Goal: Transaction & Acquisition: Purchase product/service

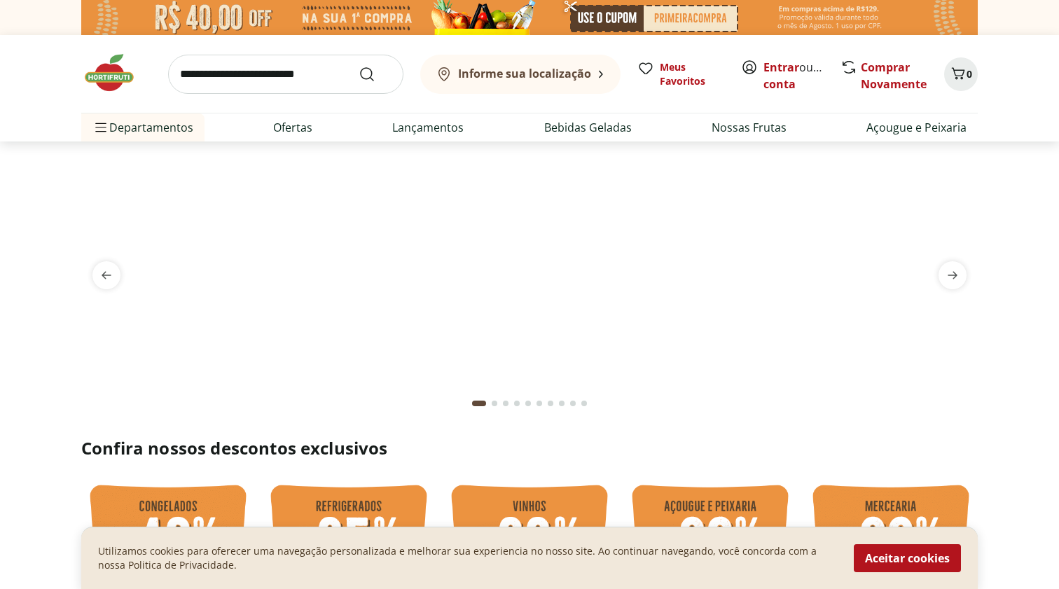
scroll to position [2, 0]
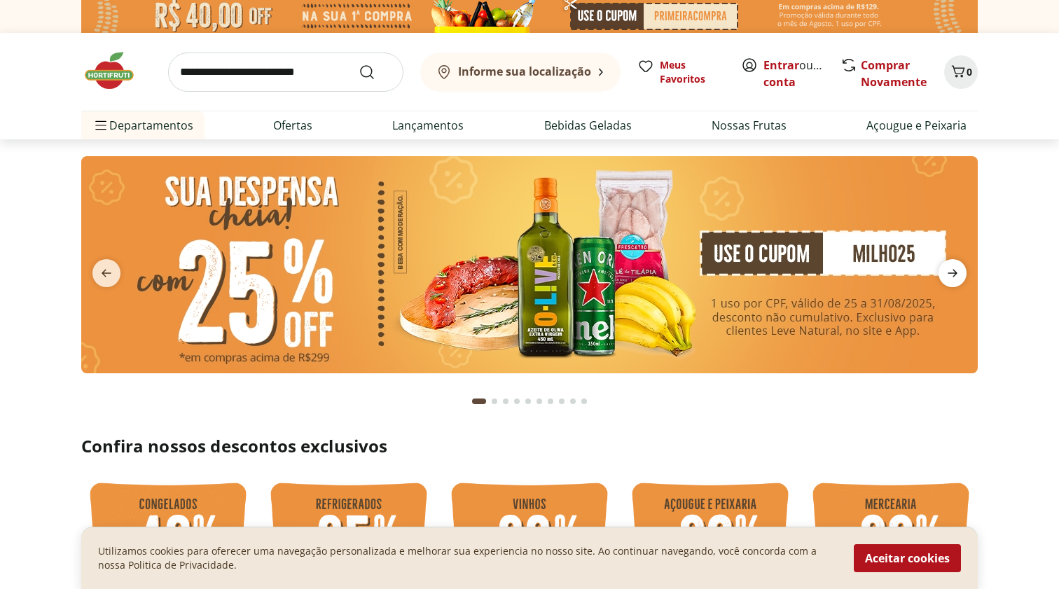
click at [956, 279] on icon "next" at bounding box center [952, 273] width 17 height 17
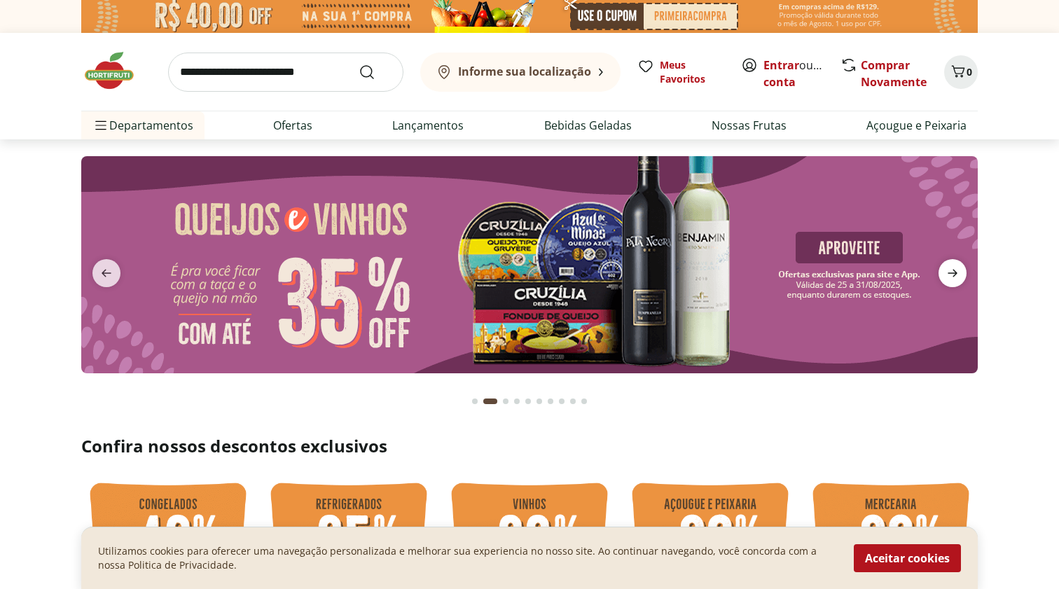
click at [956, 279] on icon "next" at bounding box center [952, 273] width 17 height 17
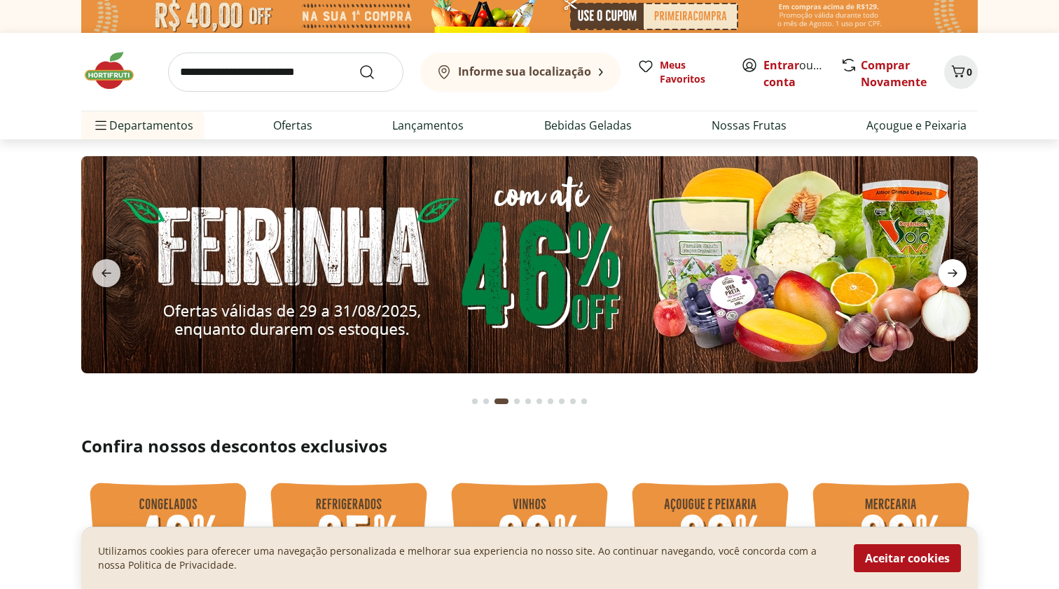
click at [956, 279] on icon "next" at bounding box center [952, 273] width 17 height 17
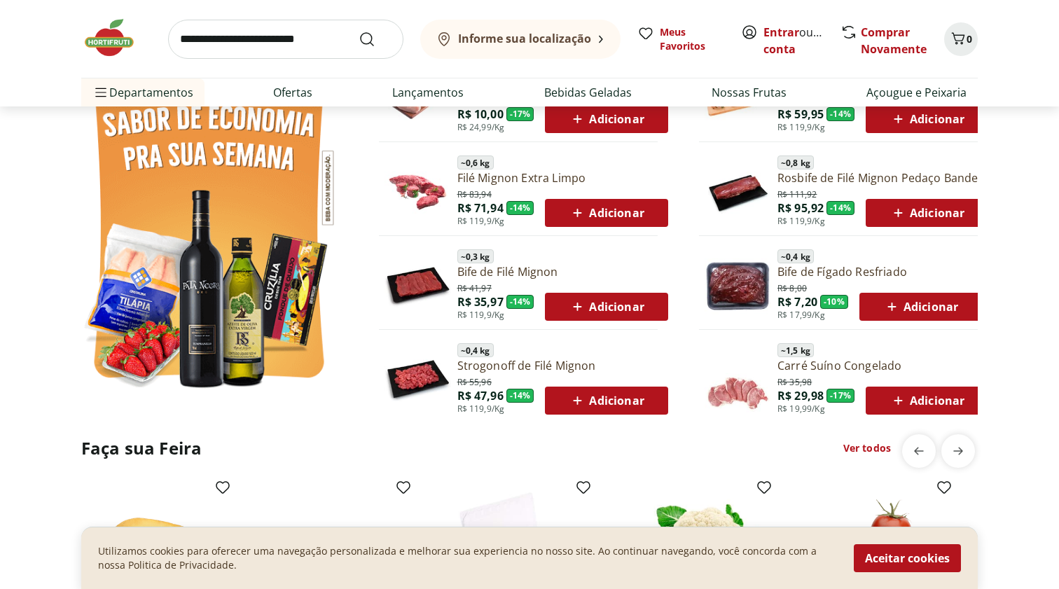
scroll to position [800, 0]
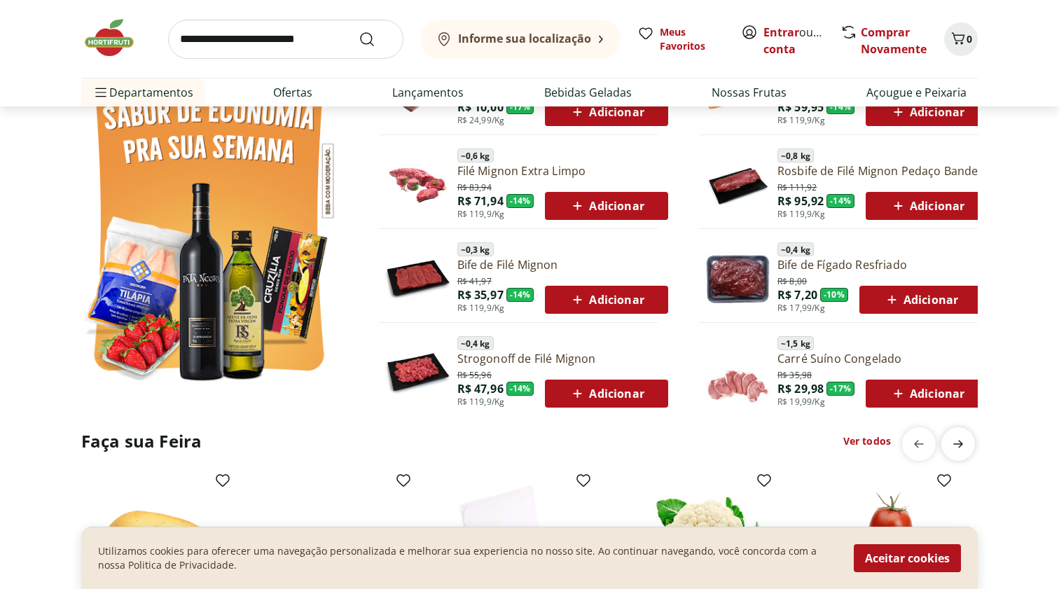
click at [960, 443] on icon "next" at bounding box center [958, 444] width 10 height 8
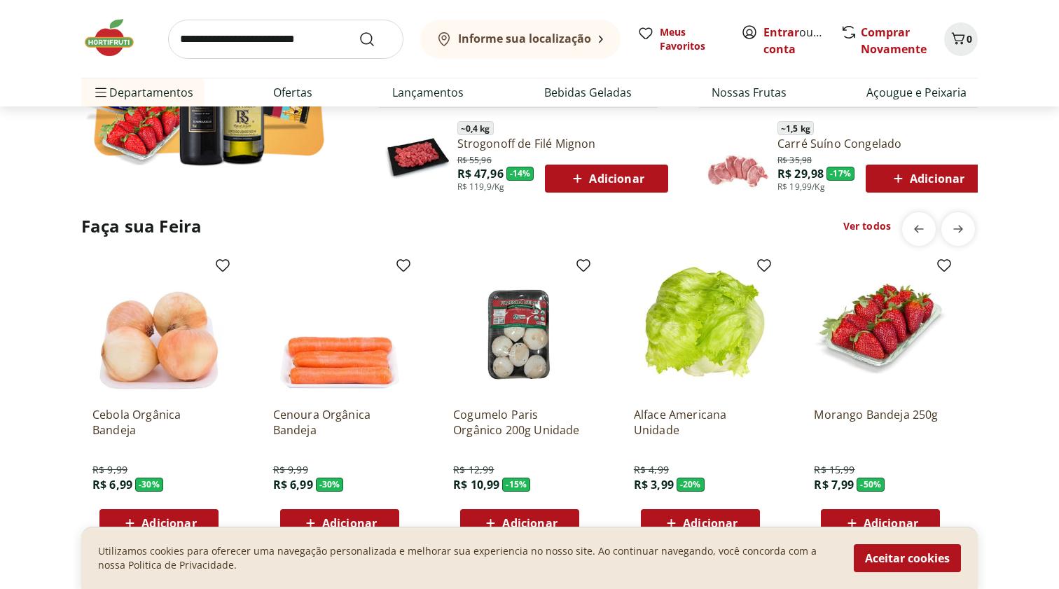
scroll to position [1015, 0]
click at [911, 228] on icon "previous" at bounding box center [918, 229] width 17 height 17
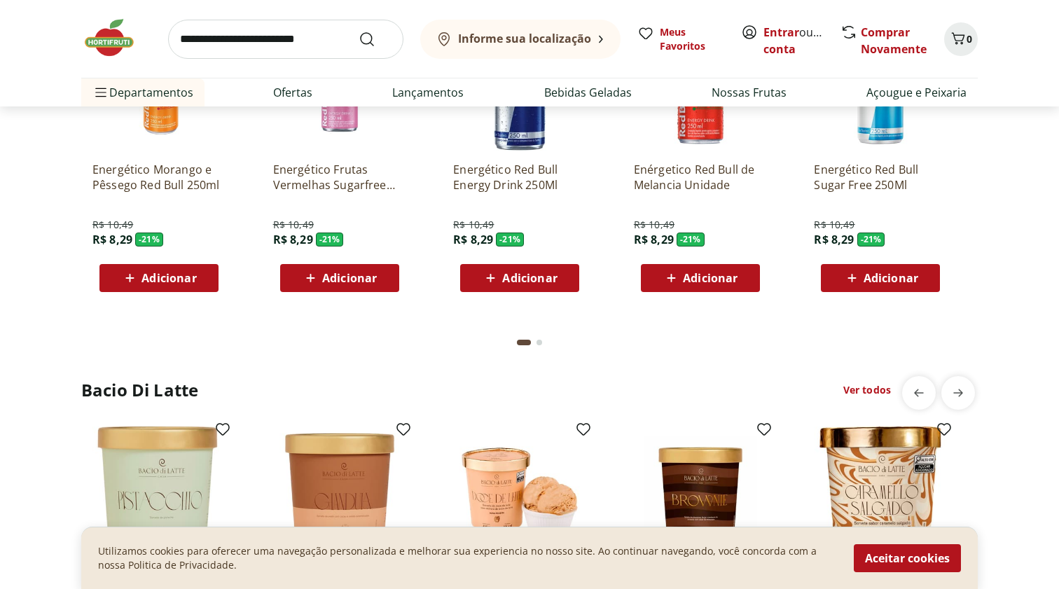
scroll to position [3468, 0]
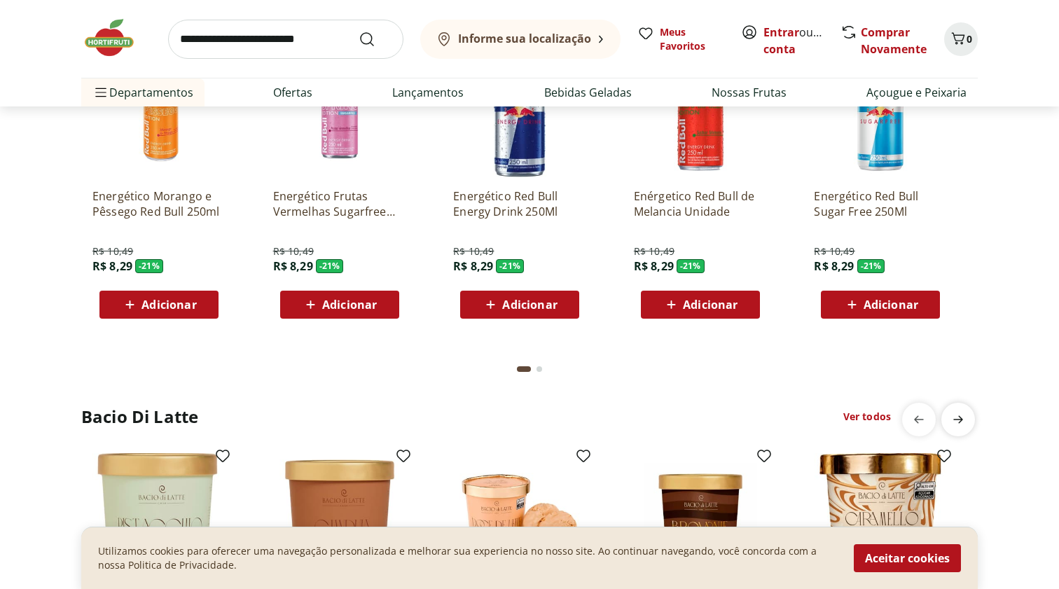
click at [963, 416] on icon "next" at bounding box center [957, 419] width 17 height 17
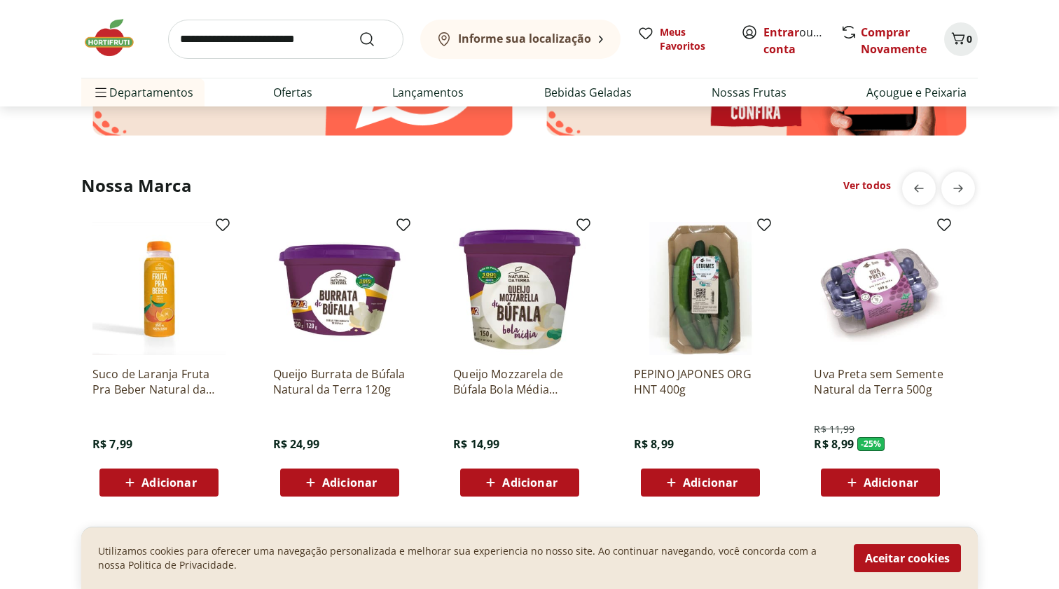
scroll to position [2466, 0]
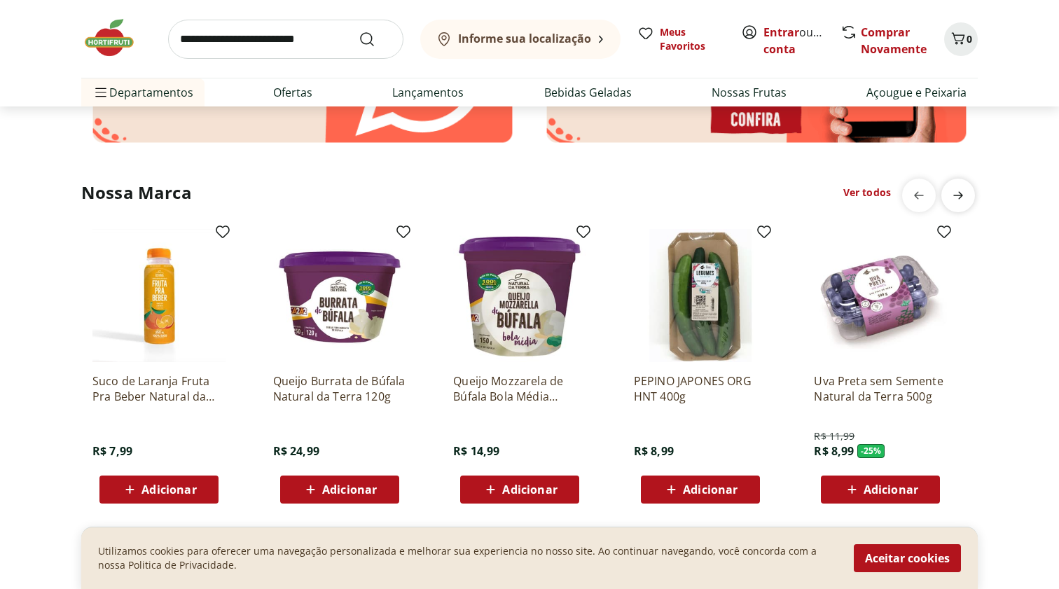
click at [959, 193] on icon "next" at bounding box center [957, 195] width 17 height 17
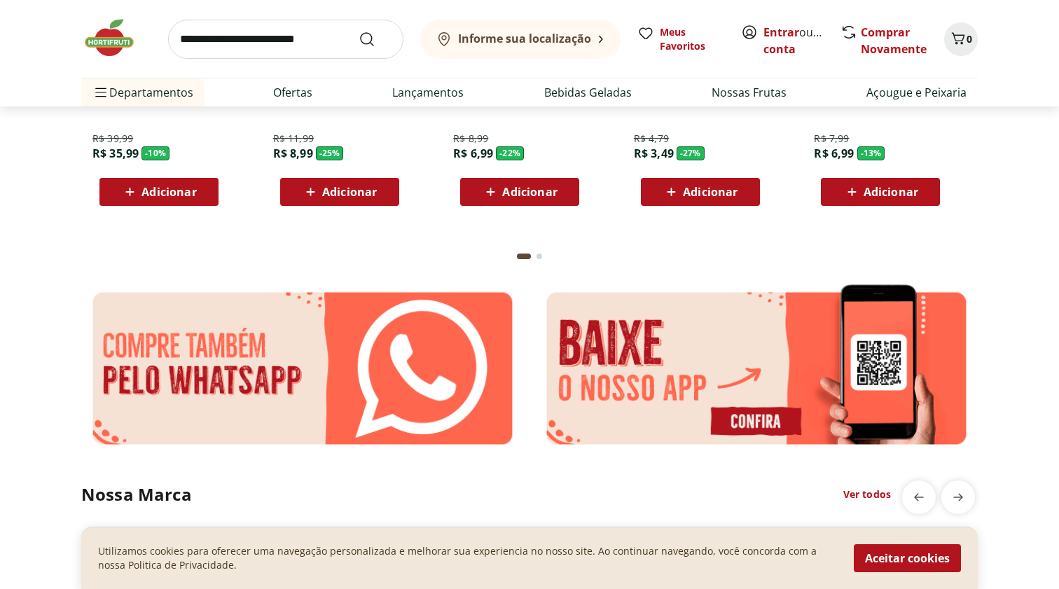
scroll to position [2161, 0]
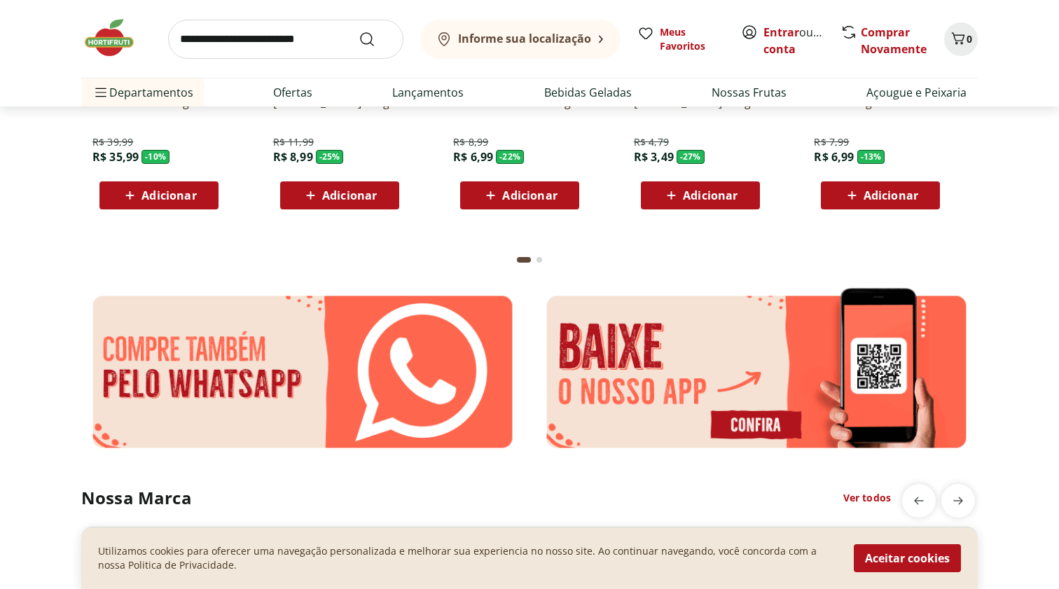
click at [539, 259] on div "Go to page 2 from fs-carousel" at bounding box center [539, 260] width 6 height 6
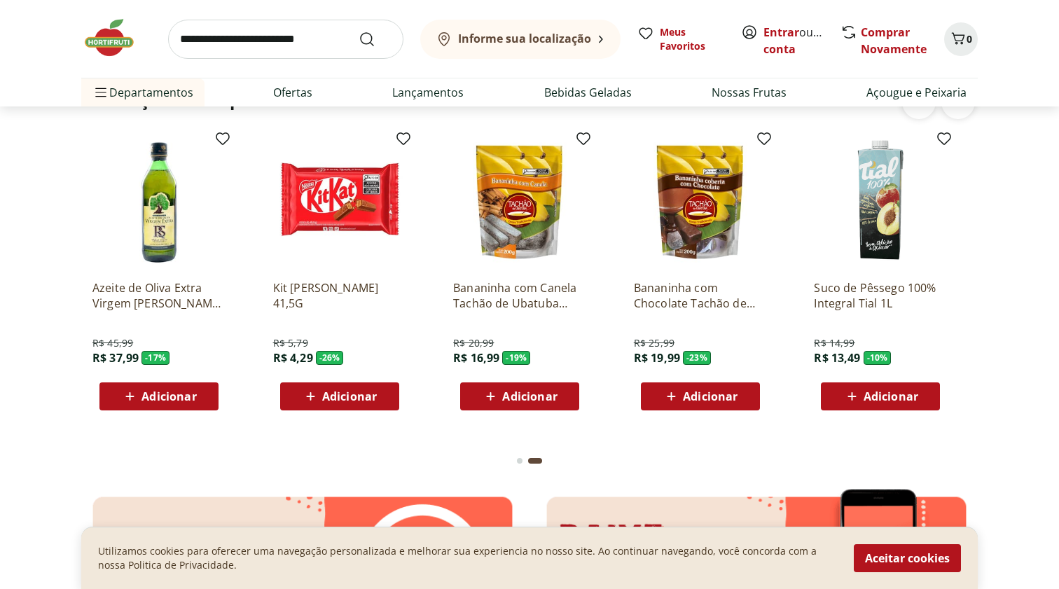
scroll to position [1929, 0]
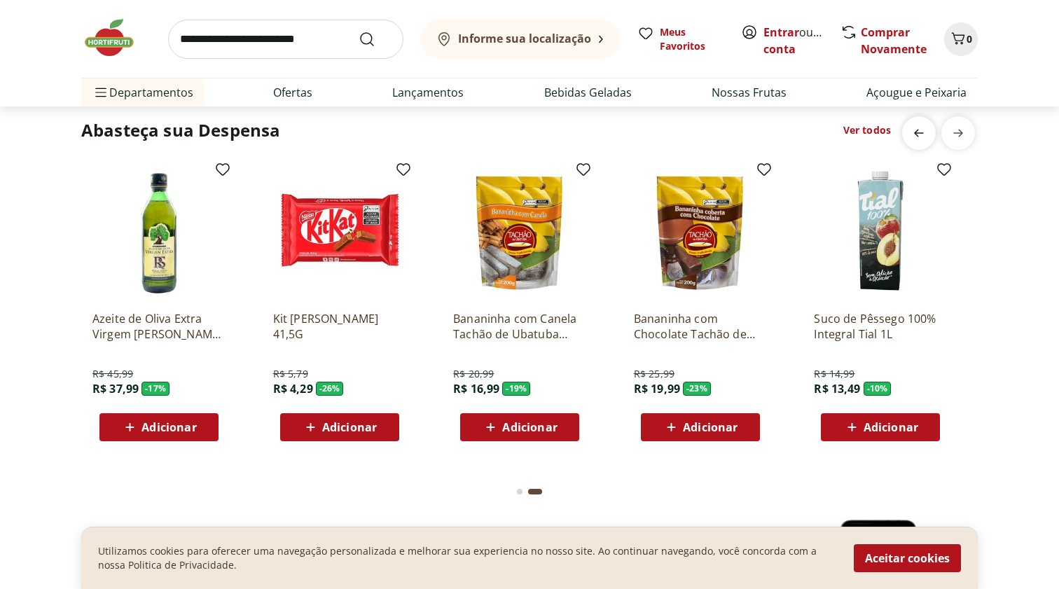
click at [917, 133] on icon "previous" at bounding box center [918, 133] width 17 height 17
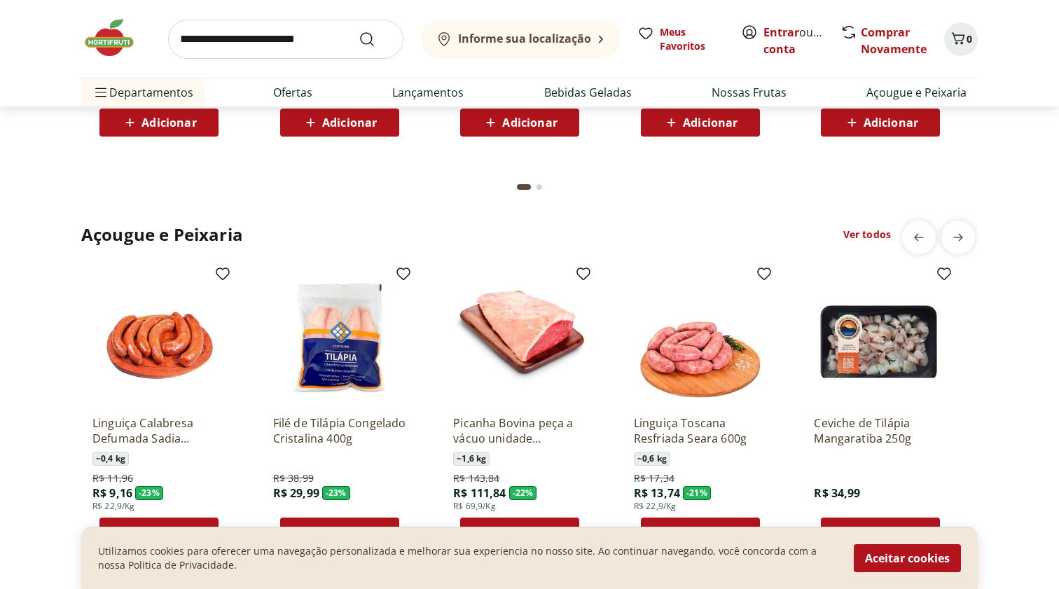
scroll to position [1420, 0]
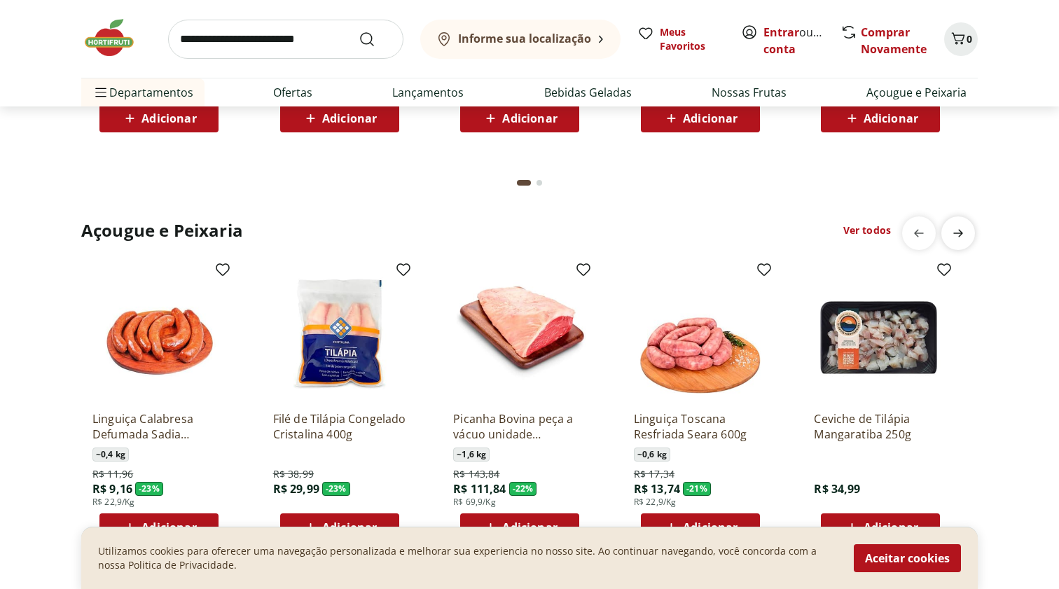
click at [959, 230] on icon "next" at bounding box center [958, 233] width 10 height 8
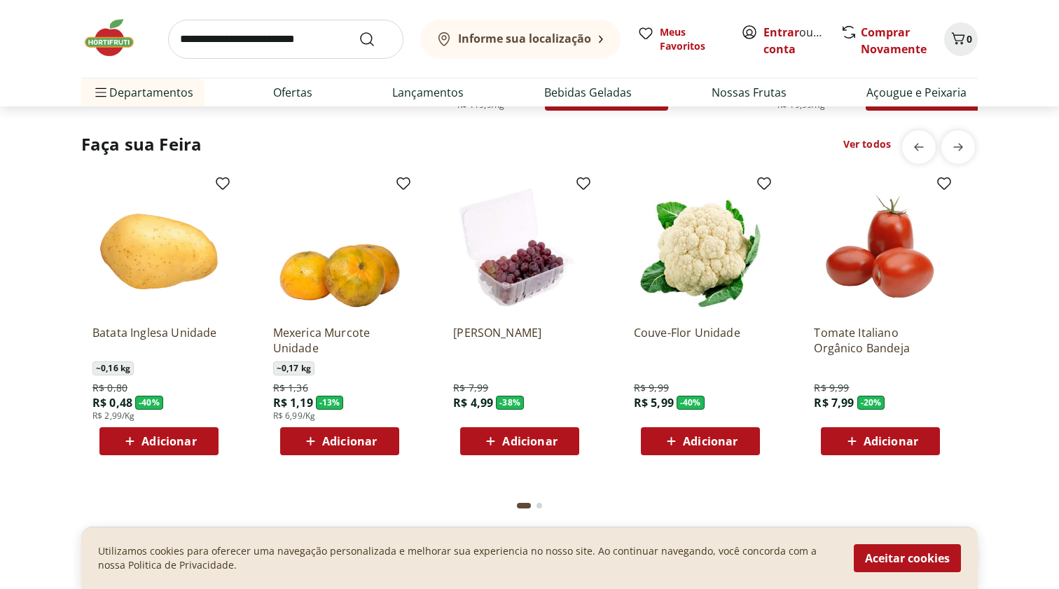
scroll to position [1096, 0]
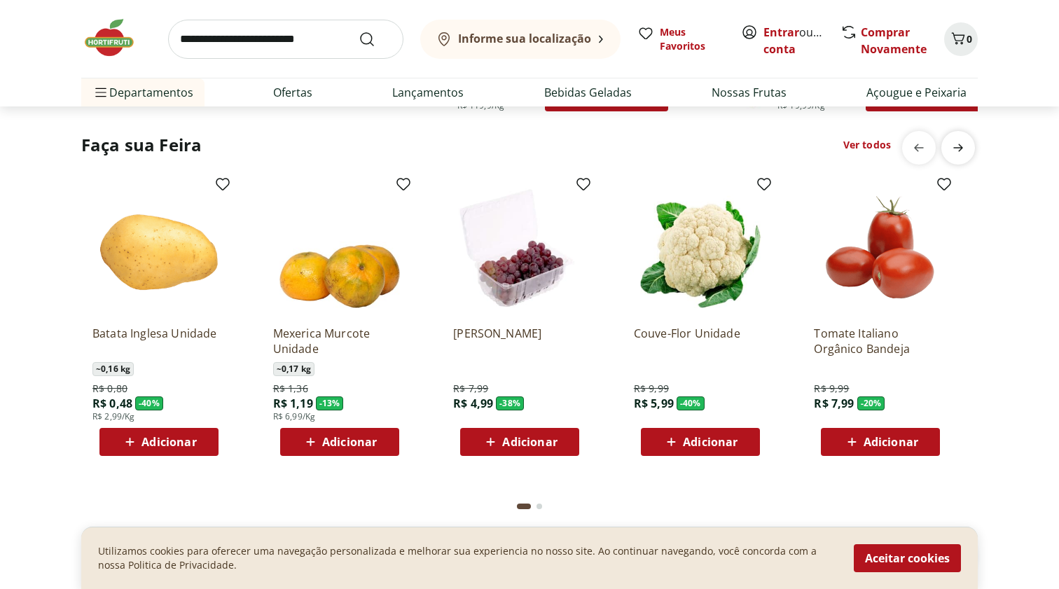
click at [951, 147] on icon "next" at bounding box center [957, 147] width 17 height 17
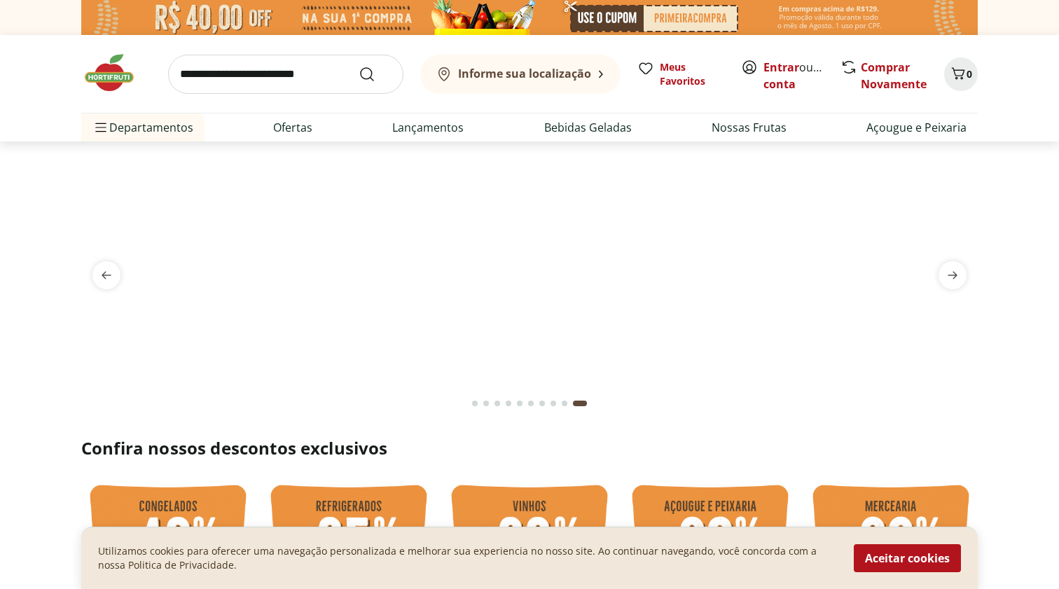
scroll to position [0, 0]
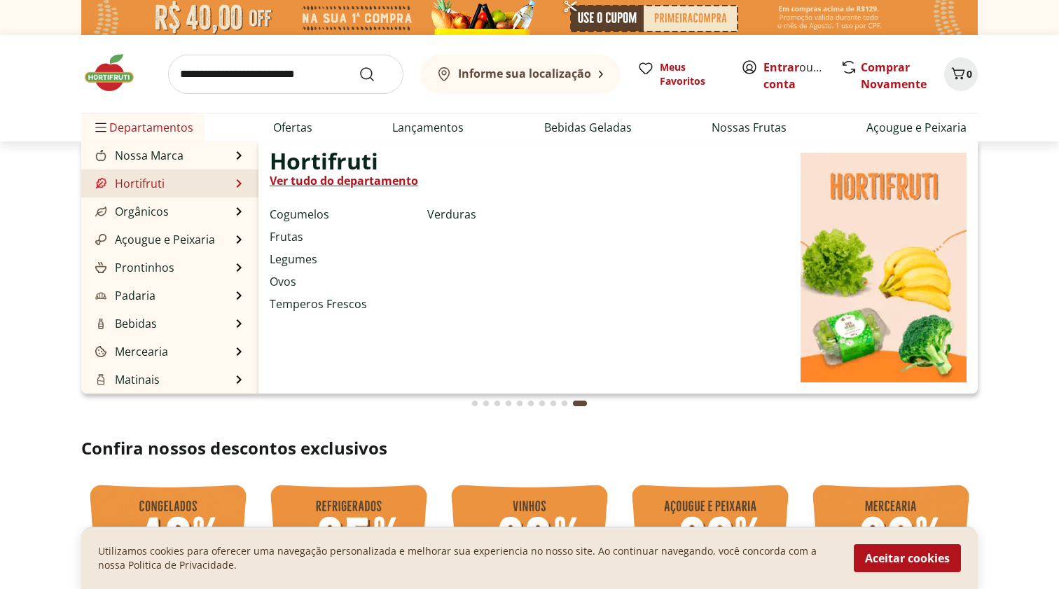
click at [183, 183] on li "Hortifruti Hortifruti Ver tudo do departamento Cogumelos Frutas Legumes Ovos Te…" at bounding box center [169, 183] width 177 height 28
click at [185, 182] on li "Hortifruti Hortifruti Ver tudo do departamento Cogumelos Frutas Legumes Ovos Te…" at bounding box center [169, 183] width 177 height 28
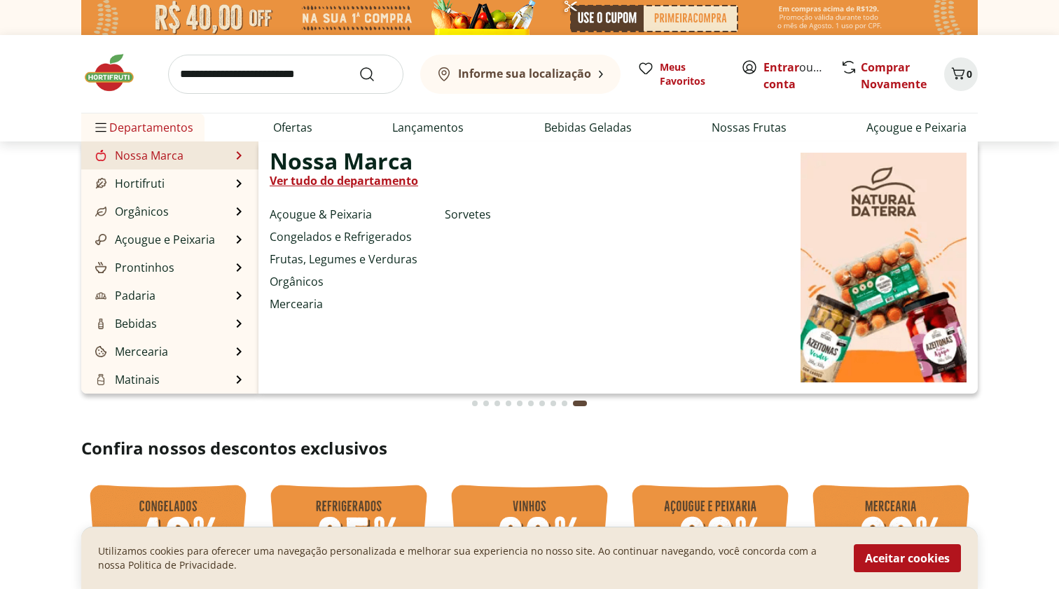
click at [172, 151] on link "Nossa Marca" at bounding box center [137, 155] width 91 height 17
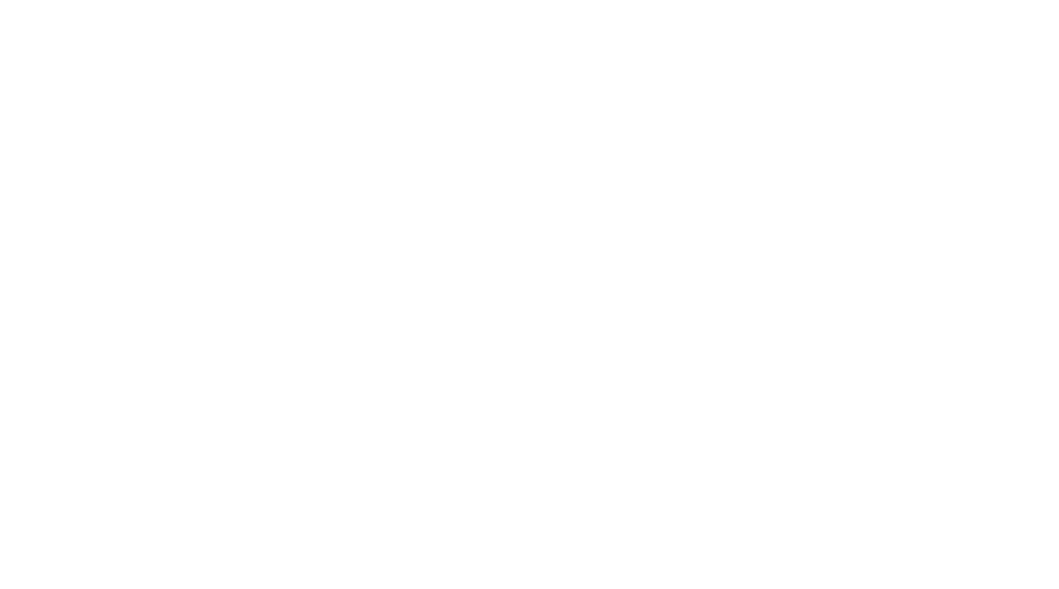
select select "**********"
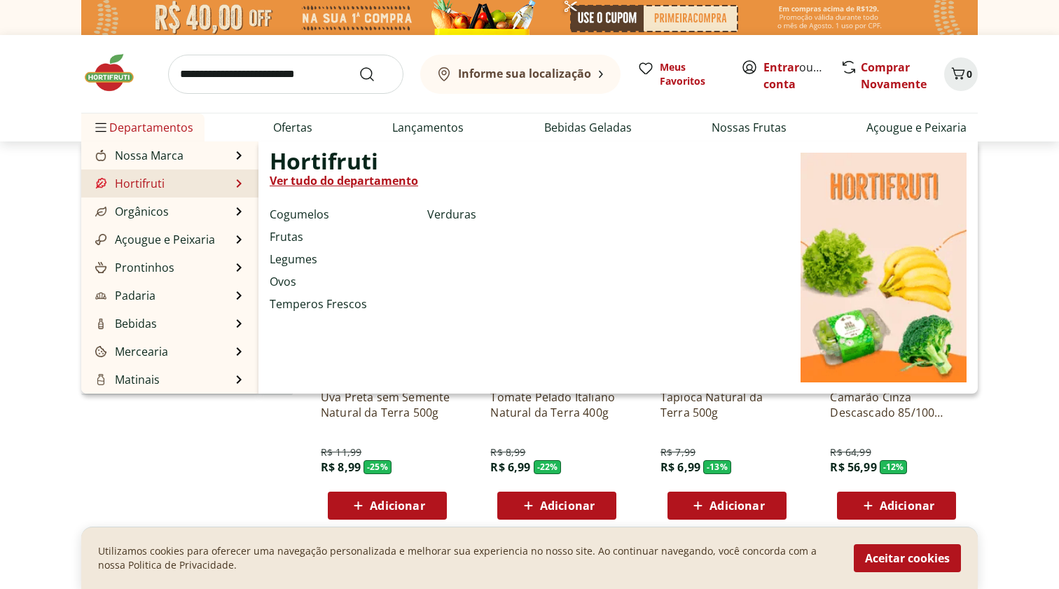
click at [144, 181] on link "Hortifruti" at bounding box center [128, 183] width 72 height 17
select select "**********"
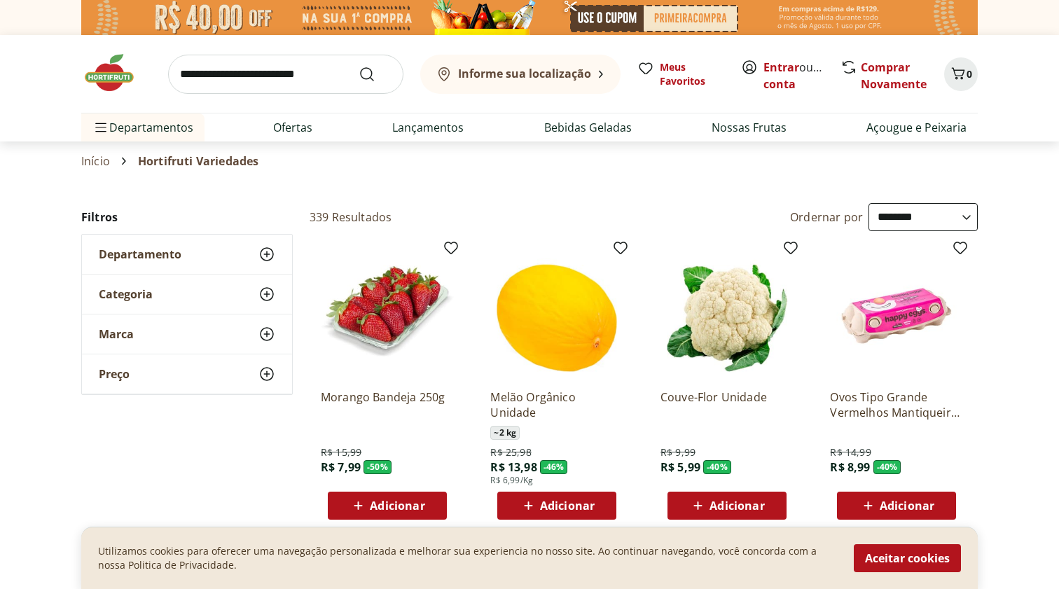
click at [178, 253] on span "Departamento" at bounding box center [140, 254] width 83 height 14
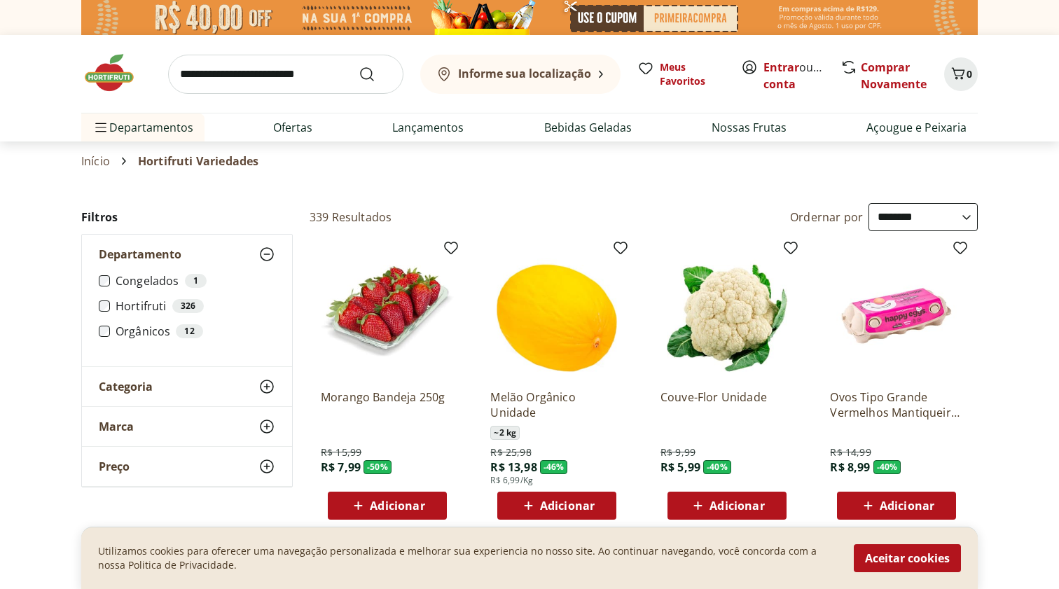
click at [119, 305] on label "Hortifruti 326" at bounding box center [196, 306] width 160 height 14
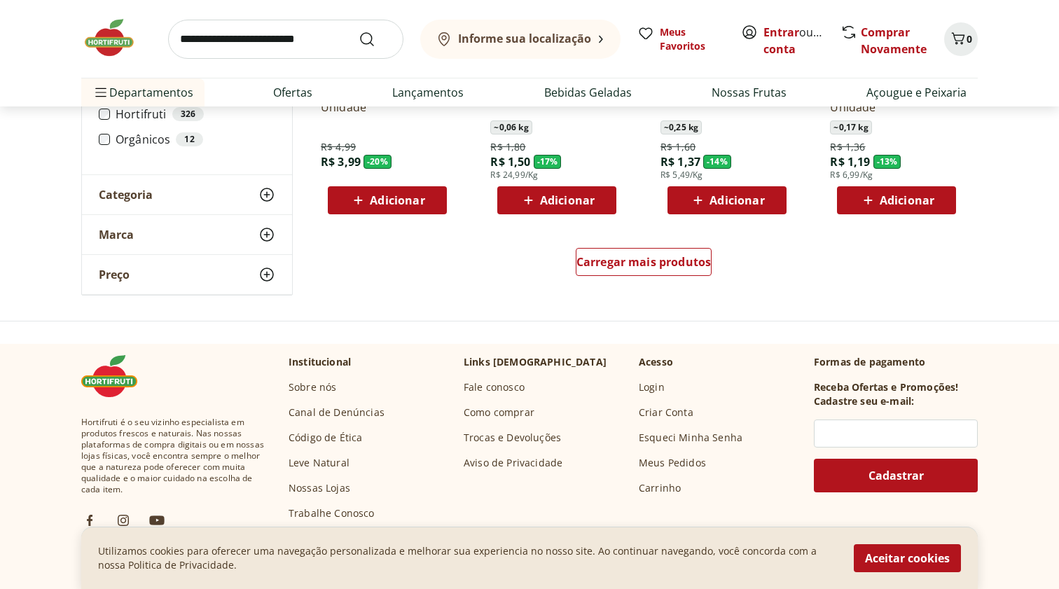
scroll to position [939, 0]
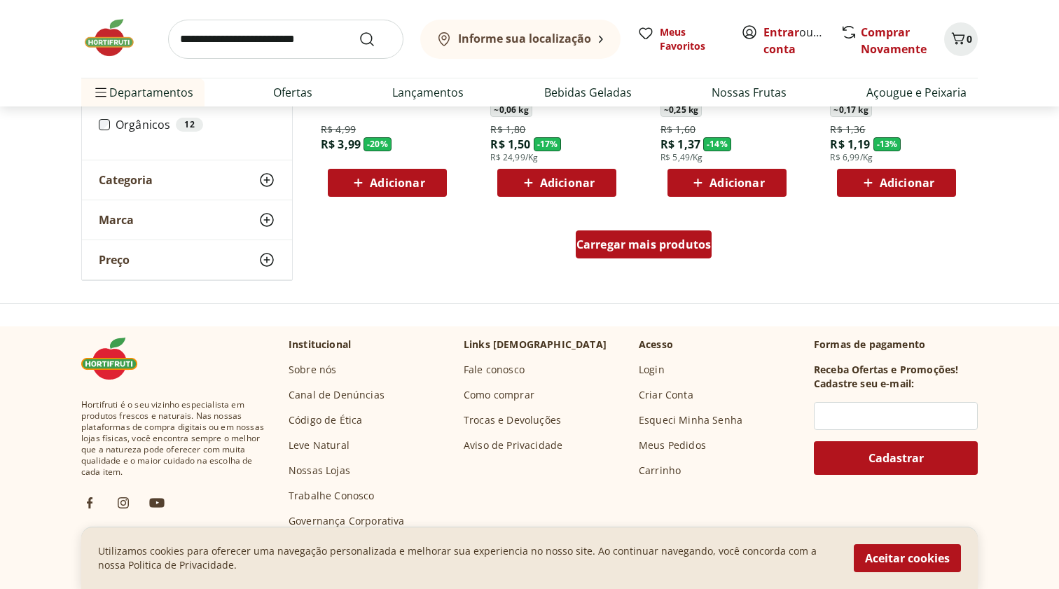
click at [649, 253] on div "Carregar mais produtos" at bounding box center [643, 244] width 137 height 28
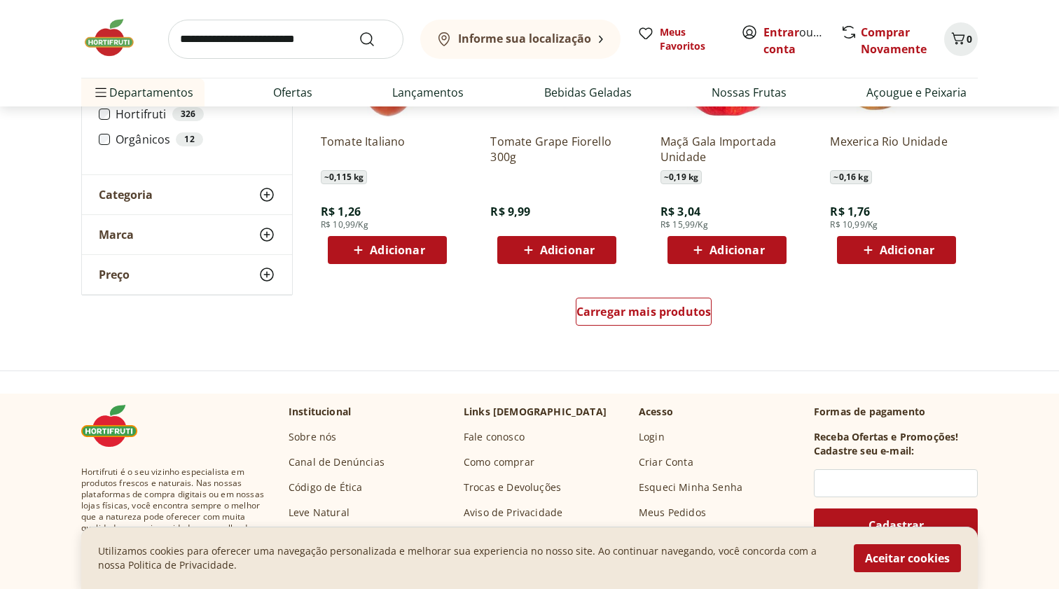
scroll to position [1786, 0]
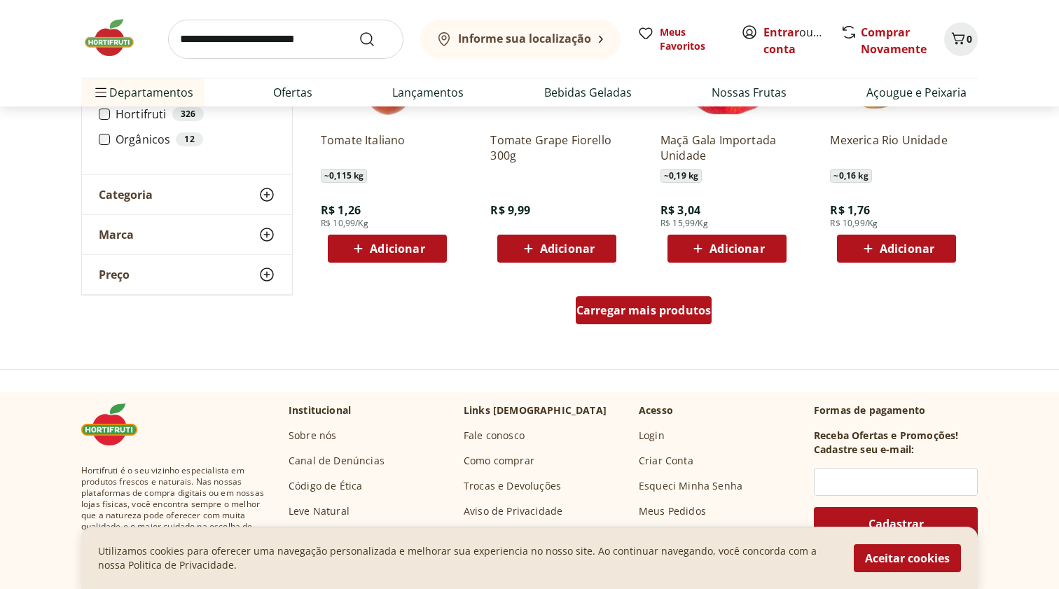
click at [659, 315] on span "Carregar mais produtos" at bounding box center [643, 310] width 135 height 11
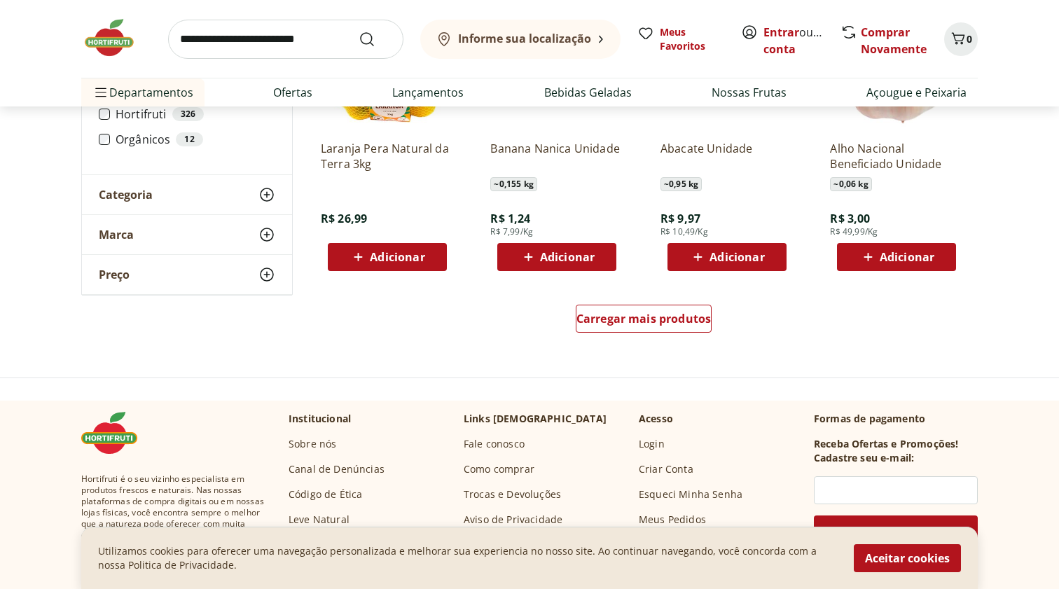
scroll to position [2707, 0]
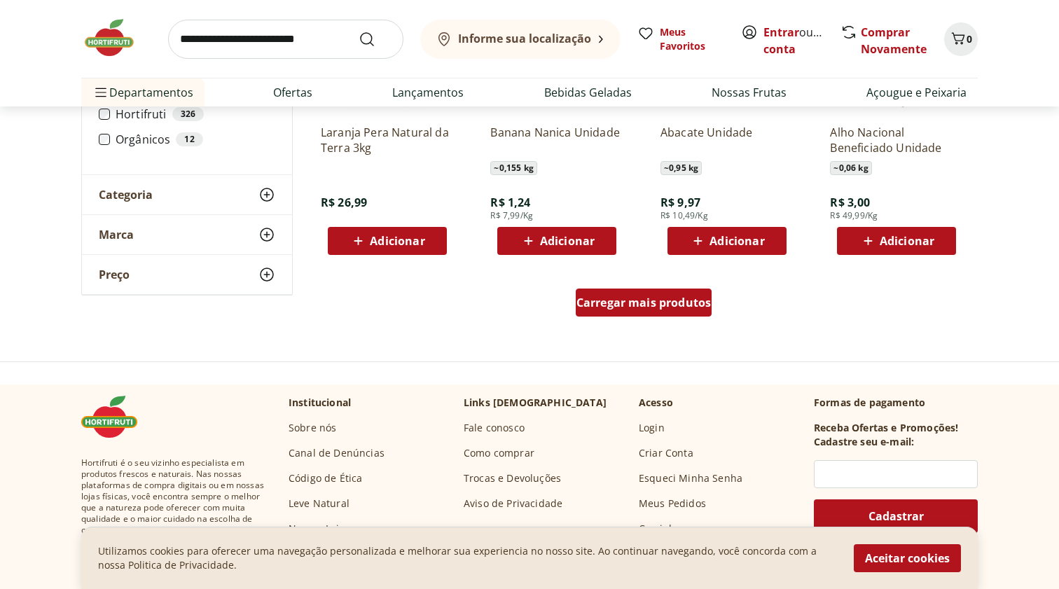
click at [659, 313] on div "Carregar mais produtos" at bounding box center [643, 302] width 137 height 28
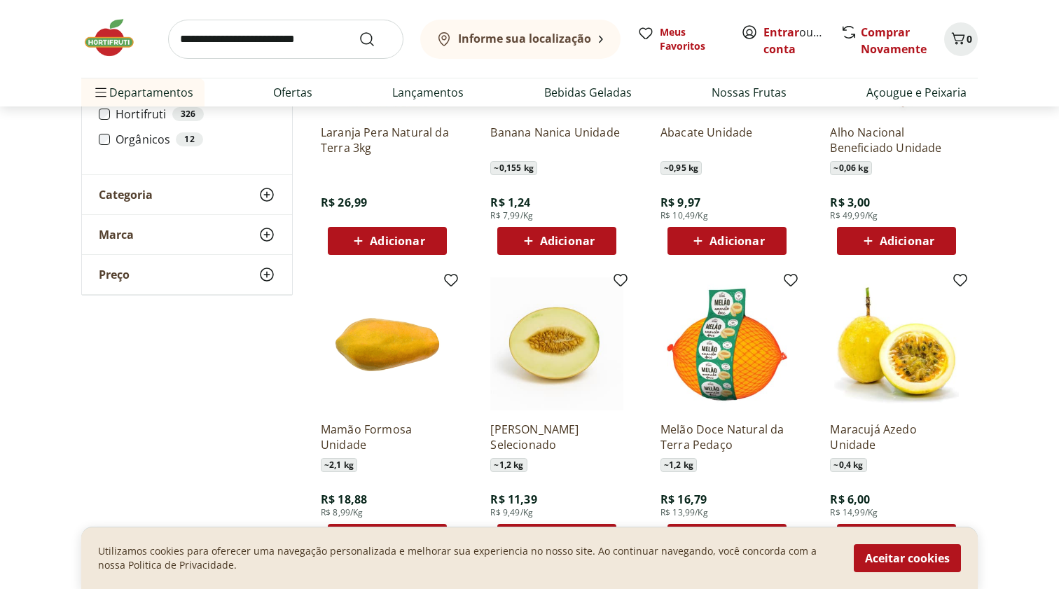
click at [111, 50] on img at bounding box center [116, 38] width 70 height 42
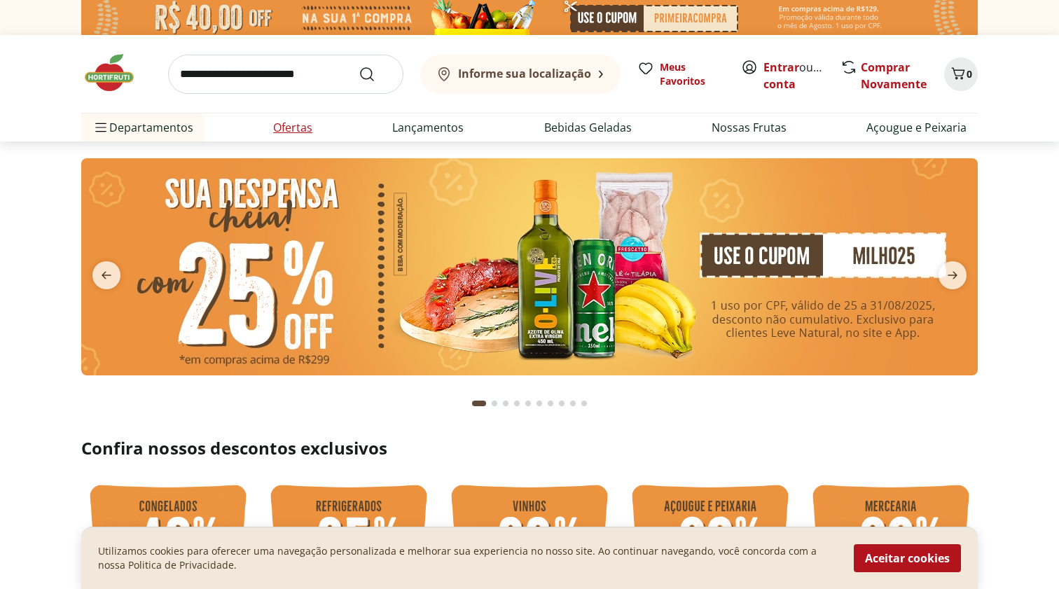
click at [299, 130] on link "Ofertas" at bounding box center [292, 127] width 39 height 17
select select "**********"
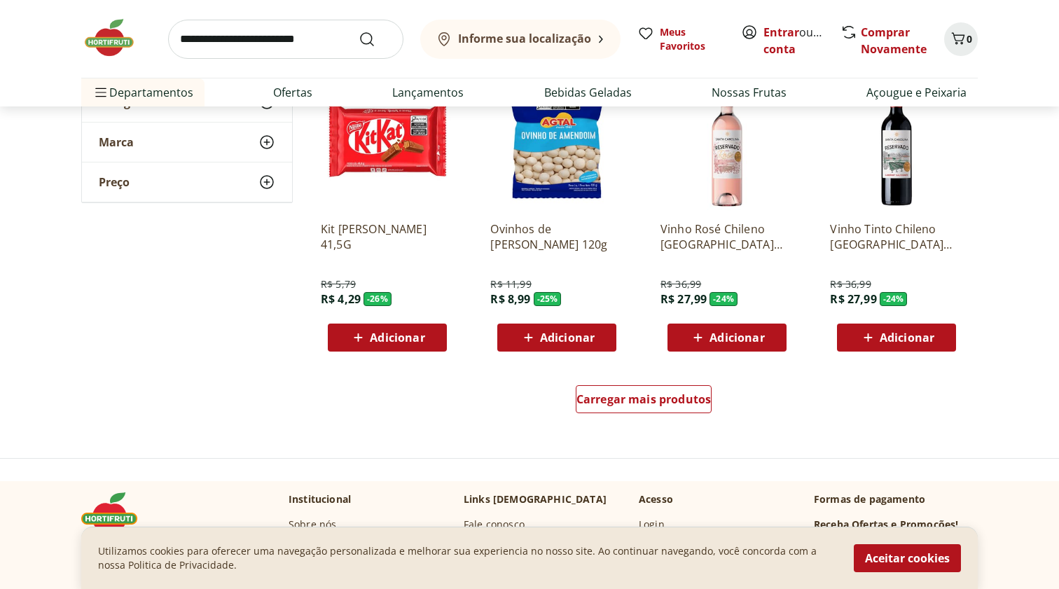
scroll to position [808, 0]
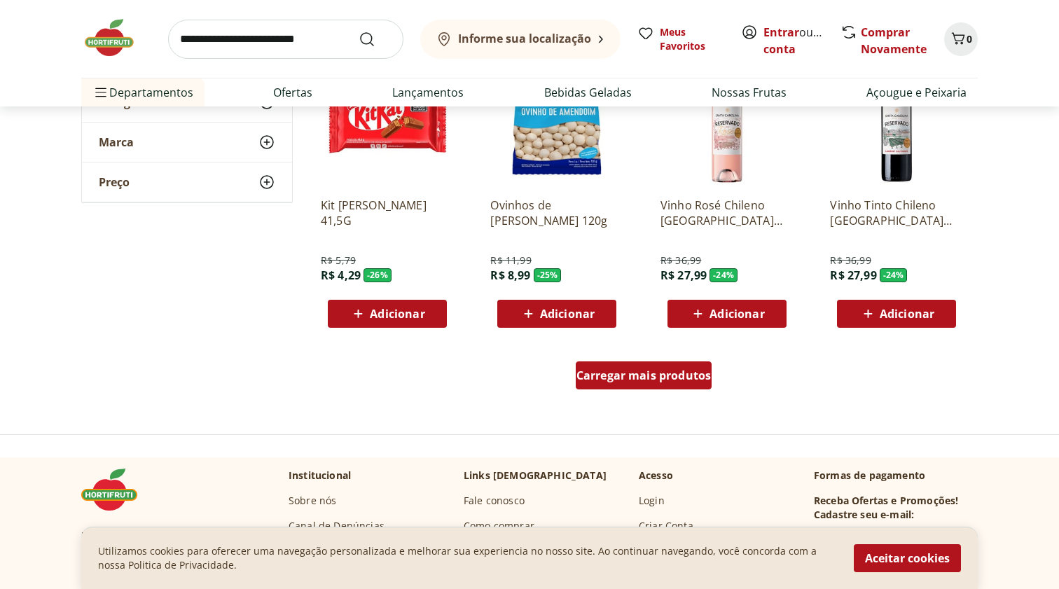
click at [617, 373] on span "Carregar mais produtos" at bounding box center [643, 375] width 135 height 11
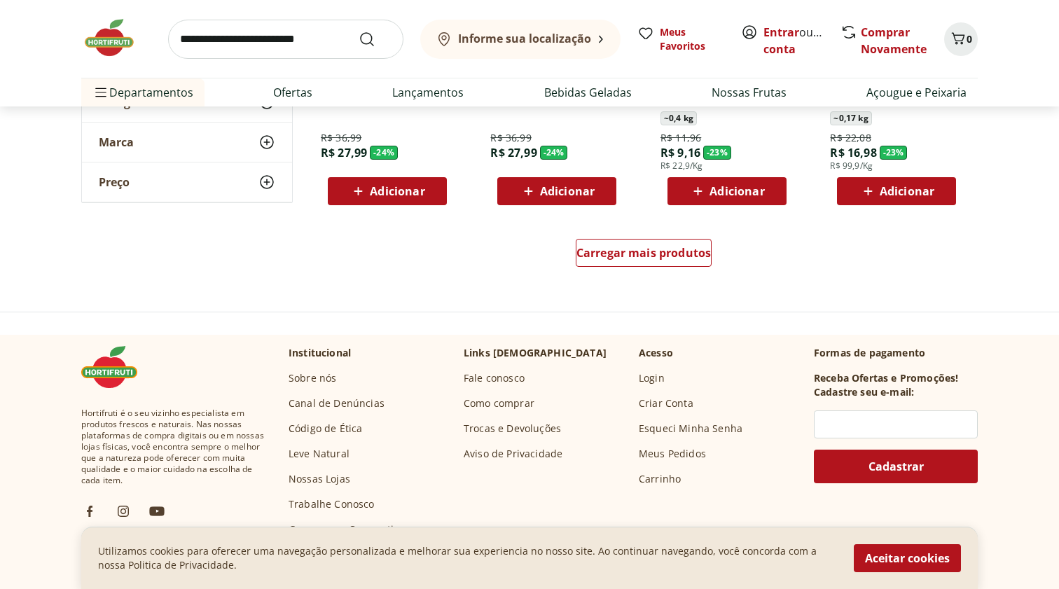
scroll to position [1843, 0]
click at [646, 258] on span "Carregar mais produtos" at bounding box center [643, 252] width 135 height 11
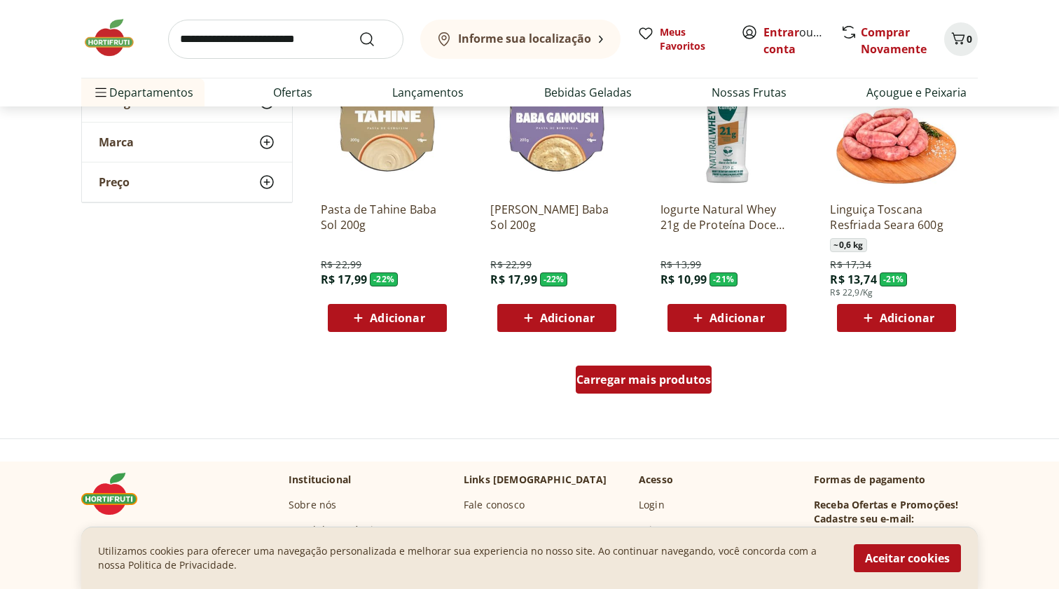
scroll to position [2627, 0]
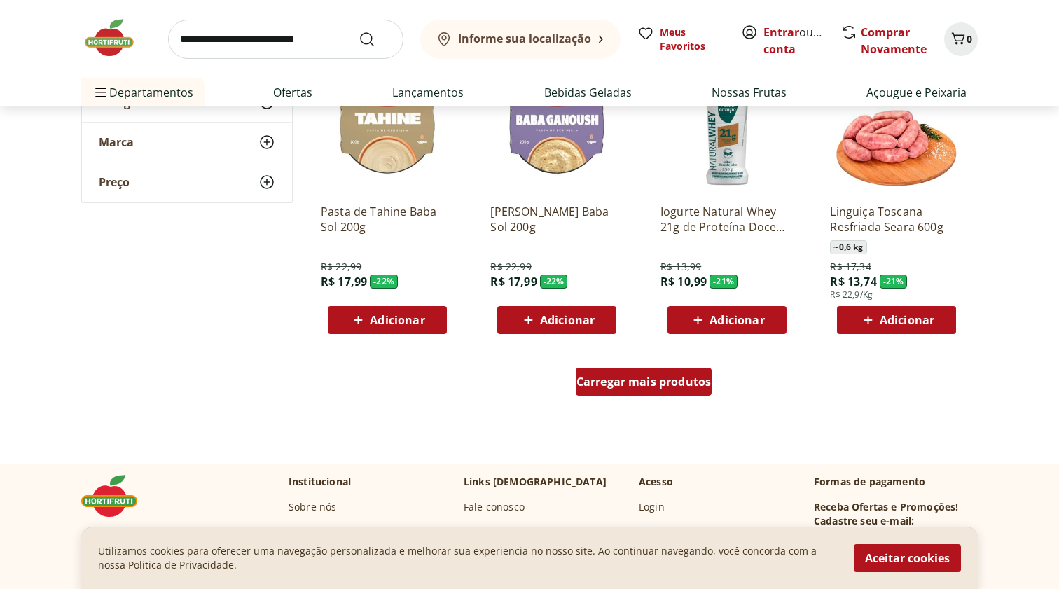
click at [614, 377] on span "Carregar mais produtos" at bounding box center [643, 381] width 135 height 11
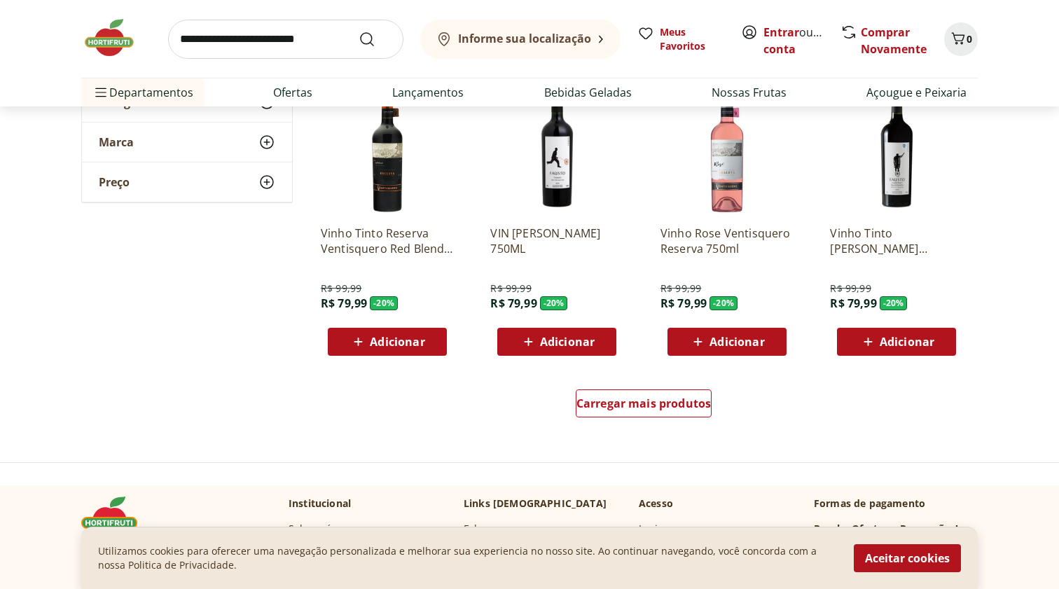
scroll to position [3519, 0]
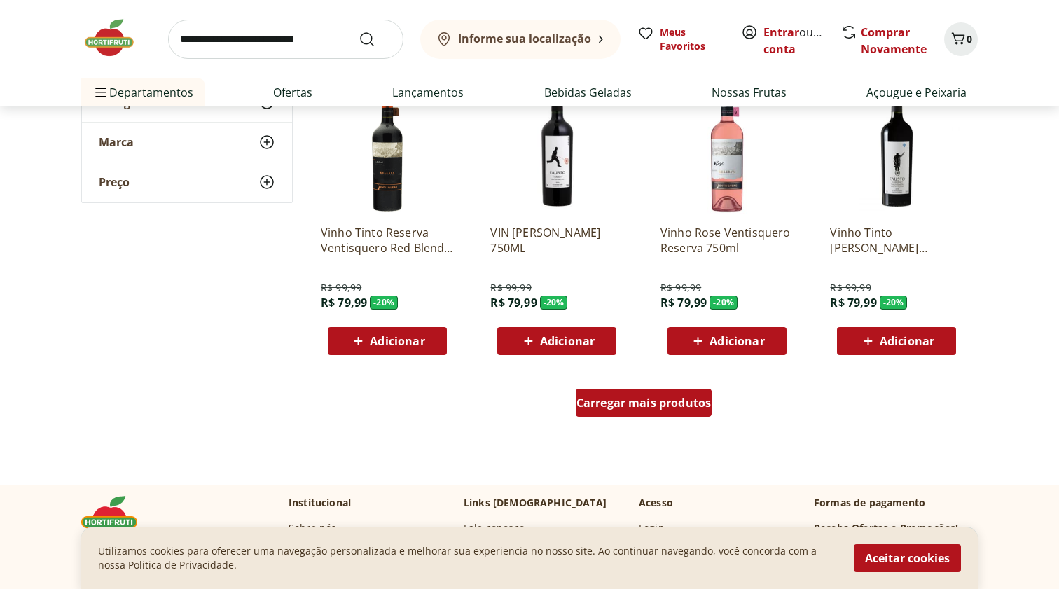
click at [631, 404] on span "Carregar mais produtos" at bounding box center [643, 402] width 135 height 11
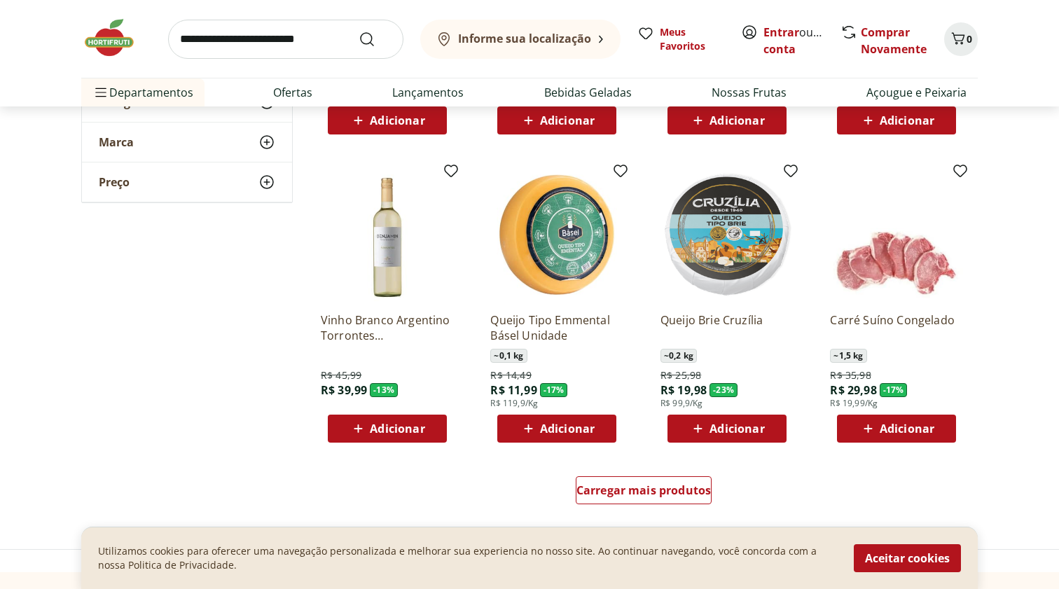
scroll to position [4346, 0]
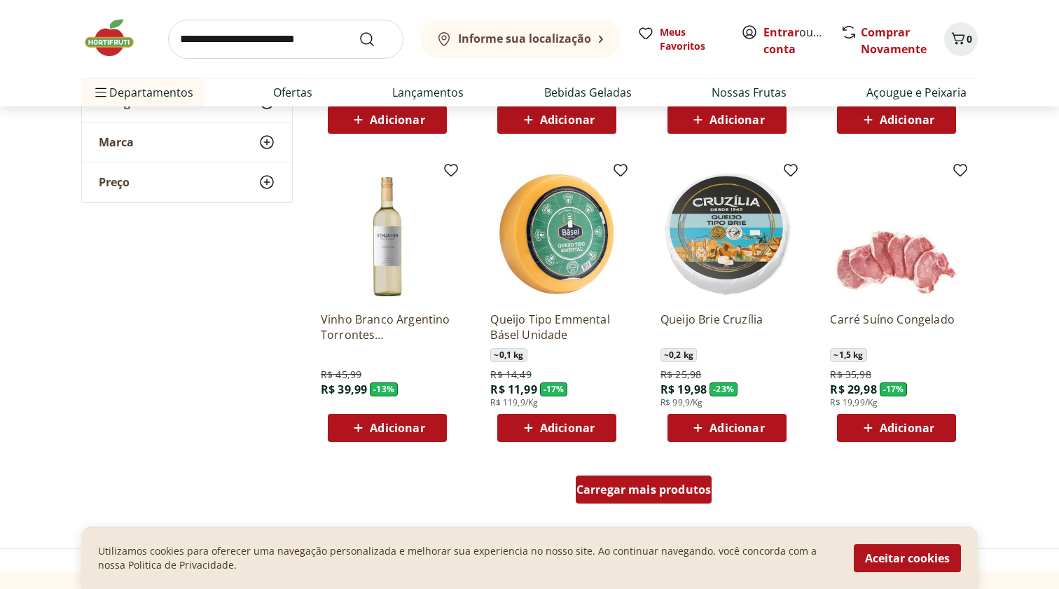
click at [643, 489] on span "Carregar mais produtos" at bounding box center [643, 489] width 135 height 11
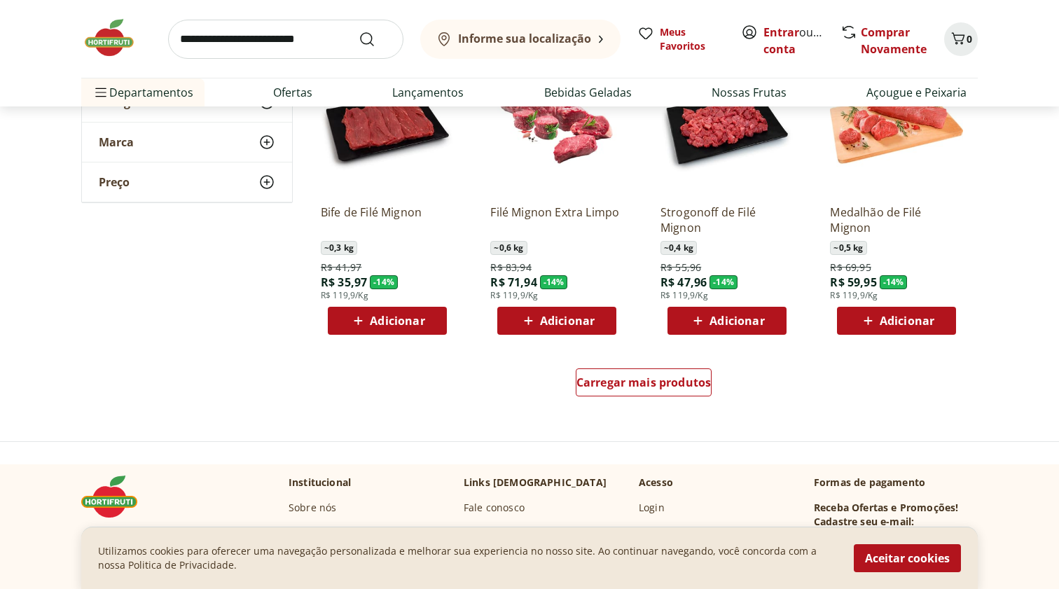
scroll to position [5377, 0]
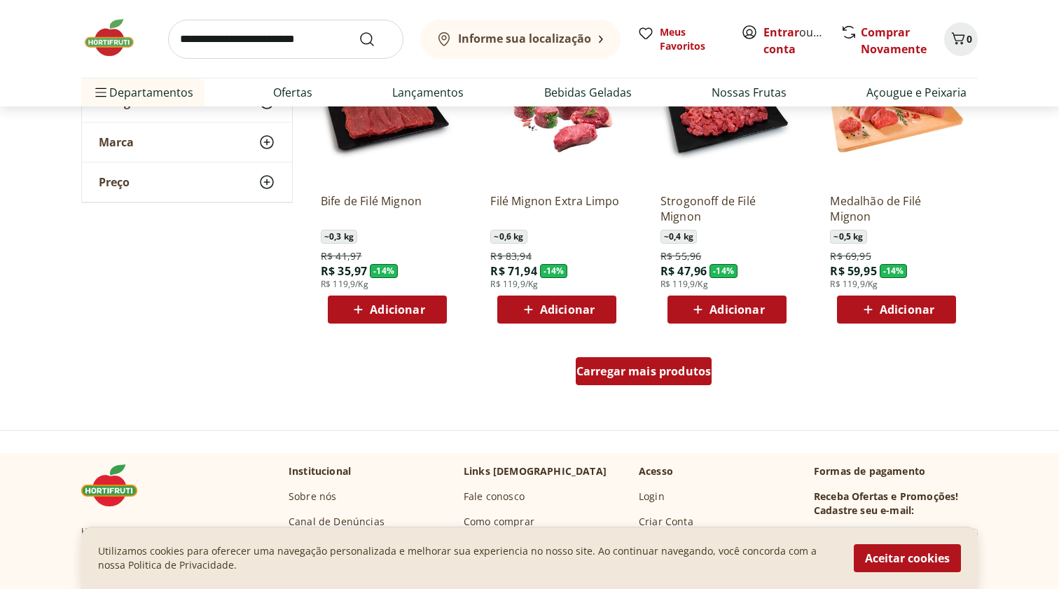
click at [657, 379] on div "Carregar mais produtos" at bounding box center [643, 371] width 137 height 28
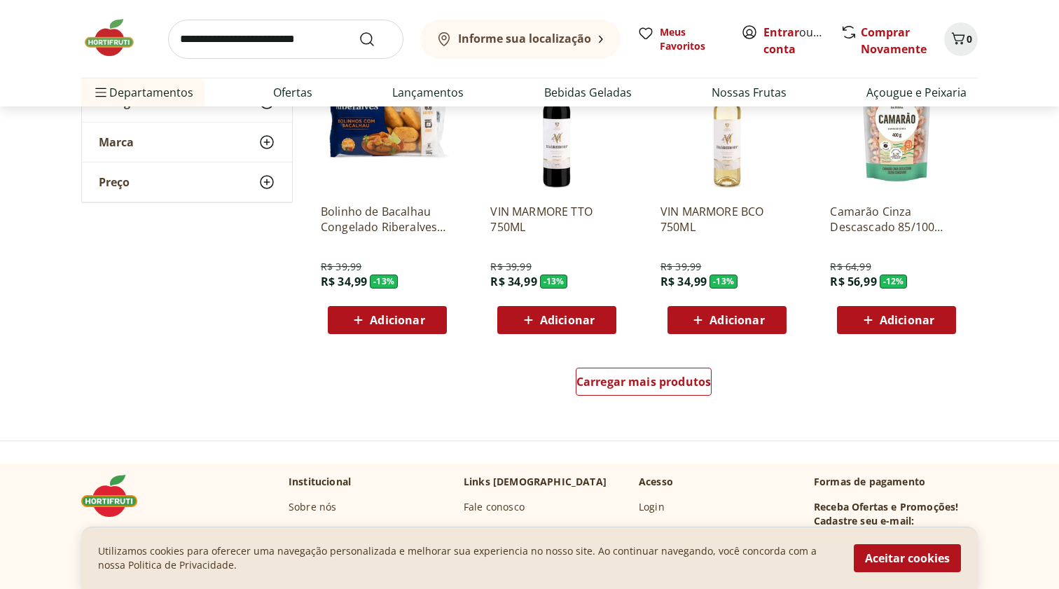
scroll to position [6362, 0]
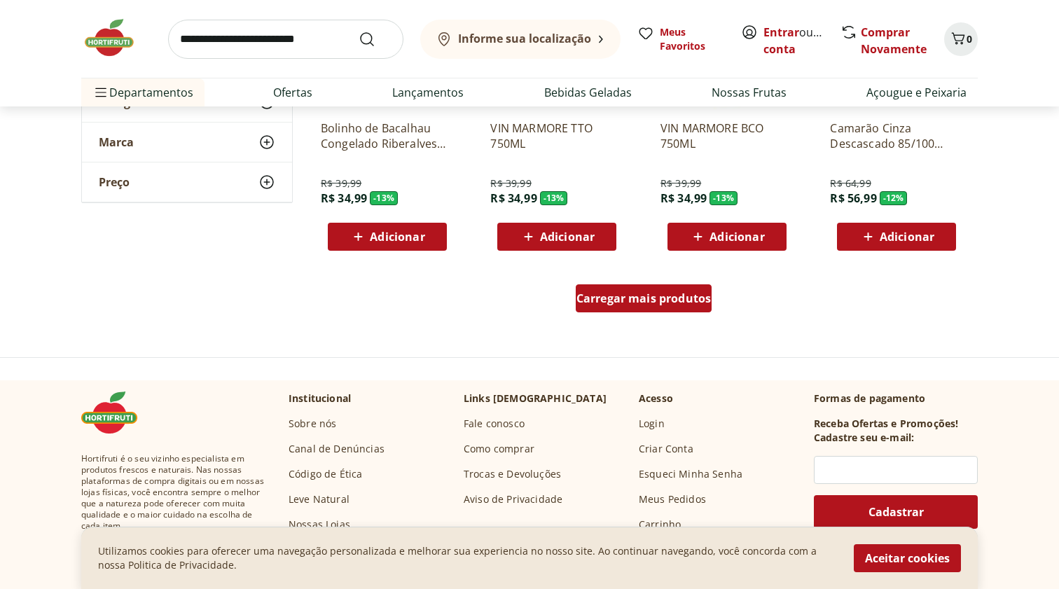
click at [648, 304] on span "Carregar mais produtos" at bounding box center [643, 298] width 135 height 11
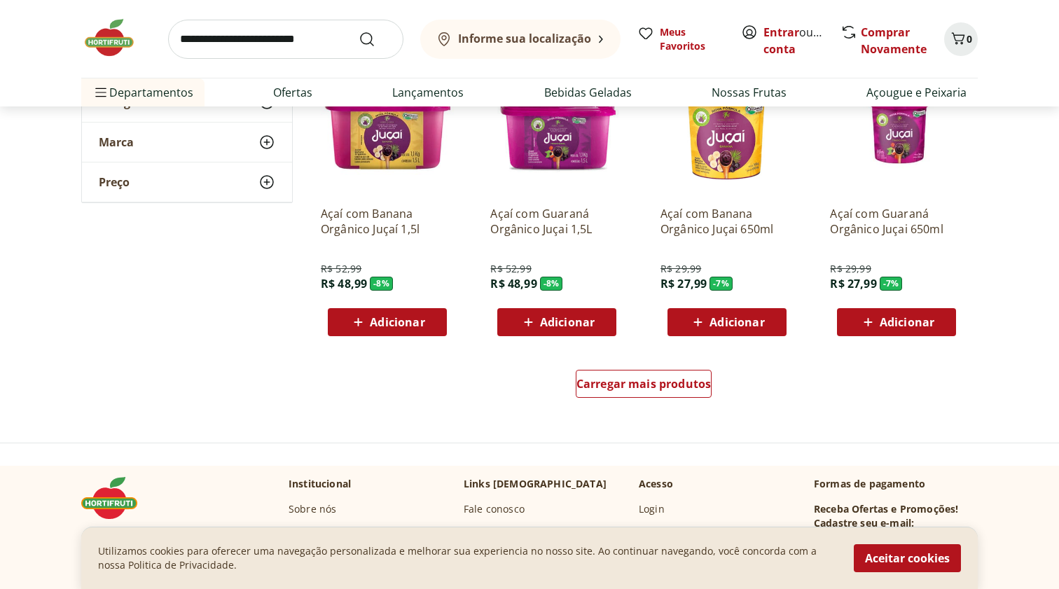
scroll to position [7191, 0]
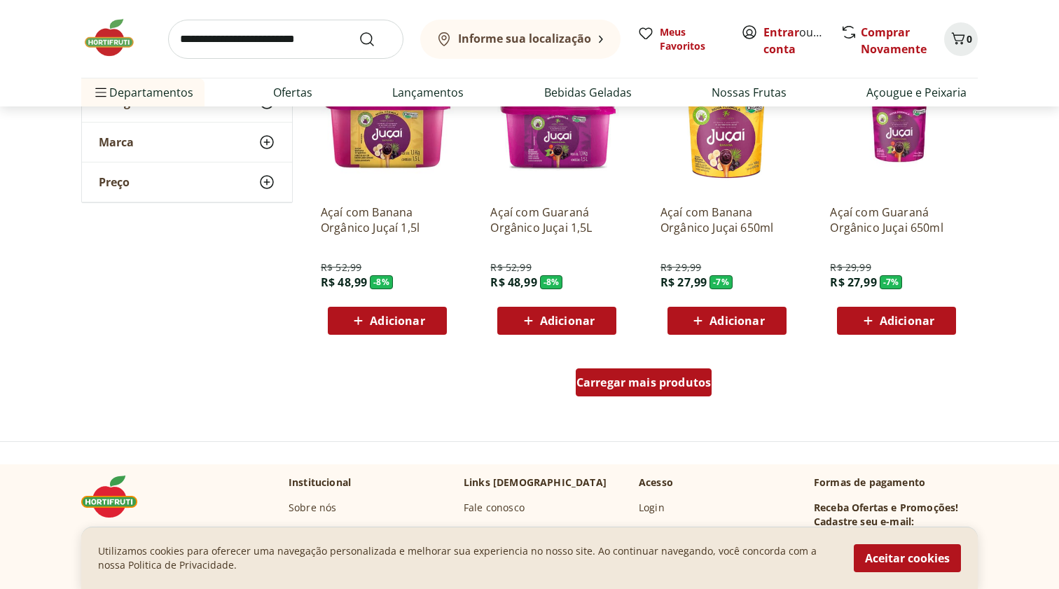
click at [648, 386] on span "Carregar mais produtos" at bounding box center [643, 382] width 135 height 11
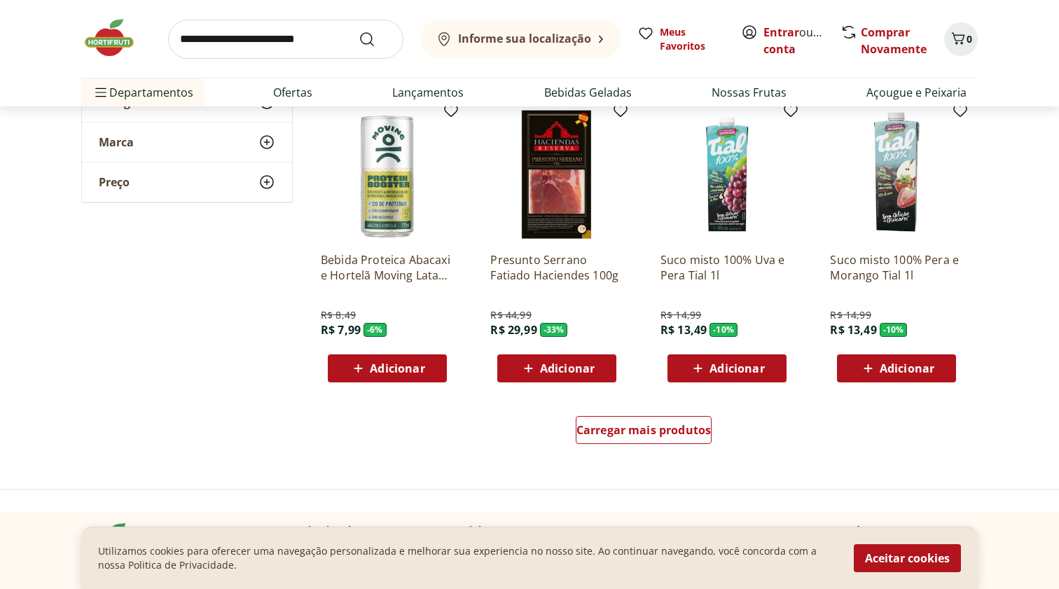
scroll to position [8056, 0]
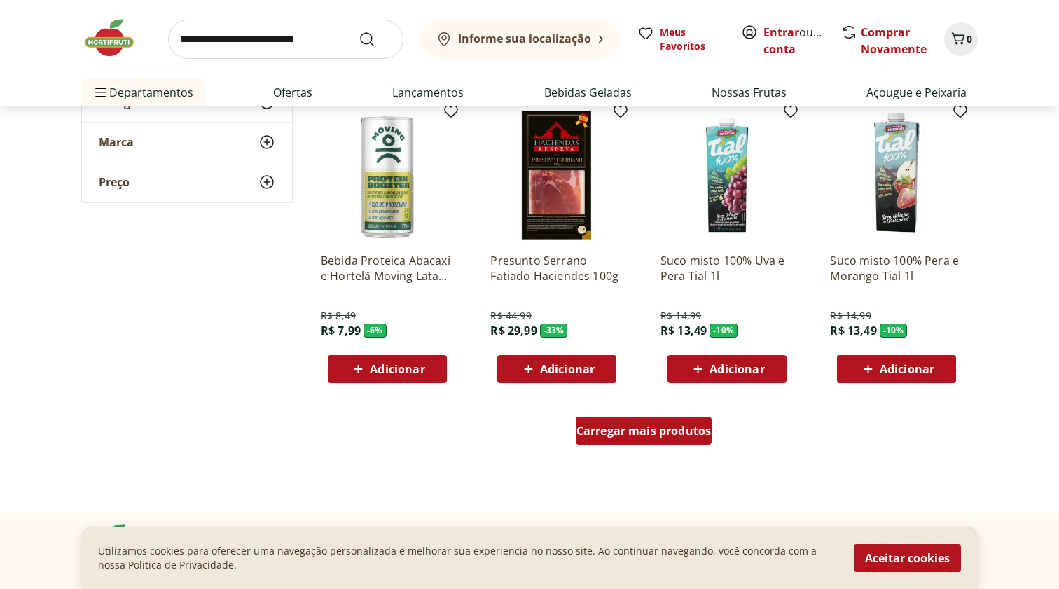
click at [624, 426] on span "Carregar mais produtos" at bounding box center [643, 430] width 135 height 11
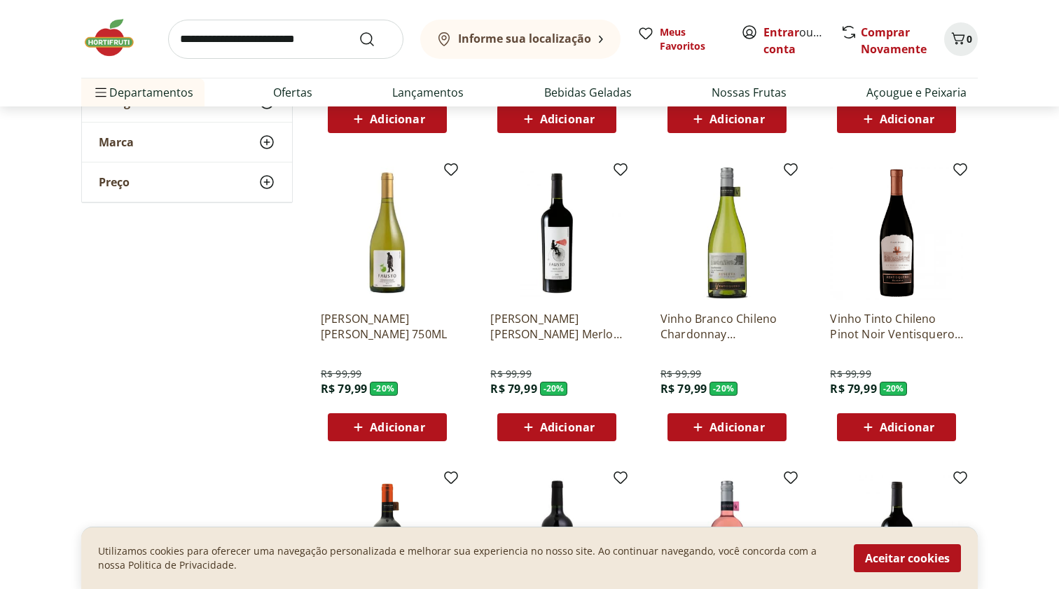
scroll to position [3090, 0]
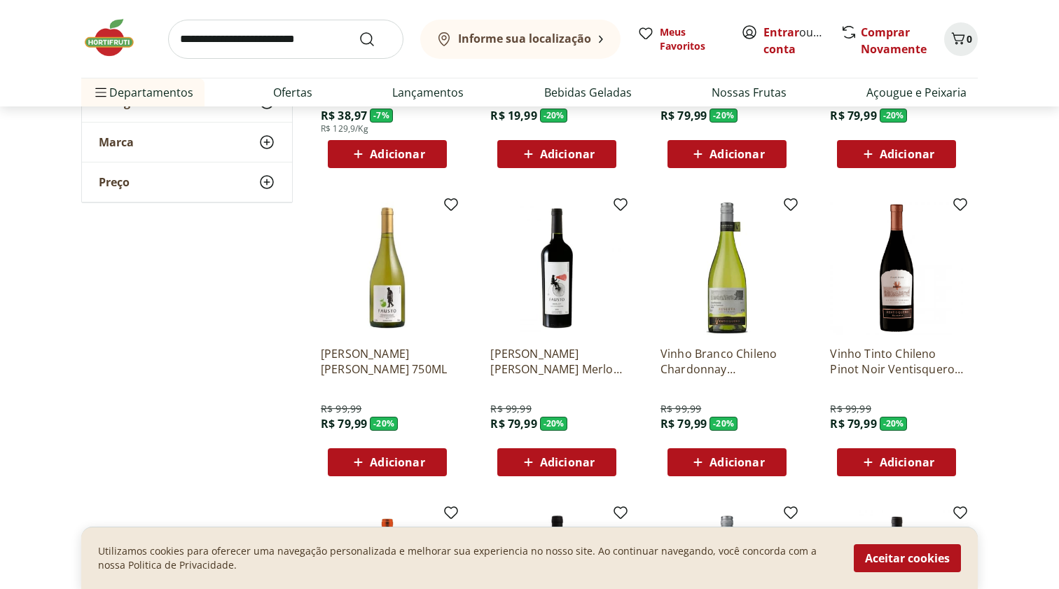
click at [238, 39] on input "search" at bounding box center [285, 39] width 235 height 39
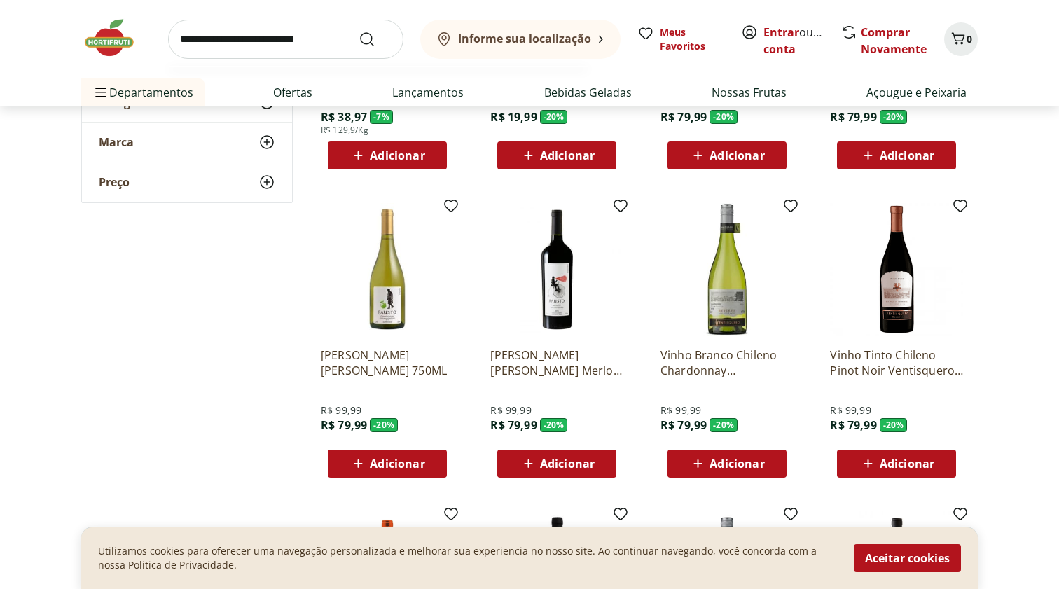
scroll to position [3073, 0]
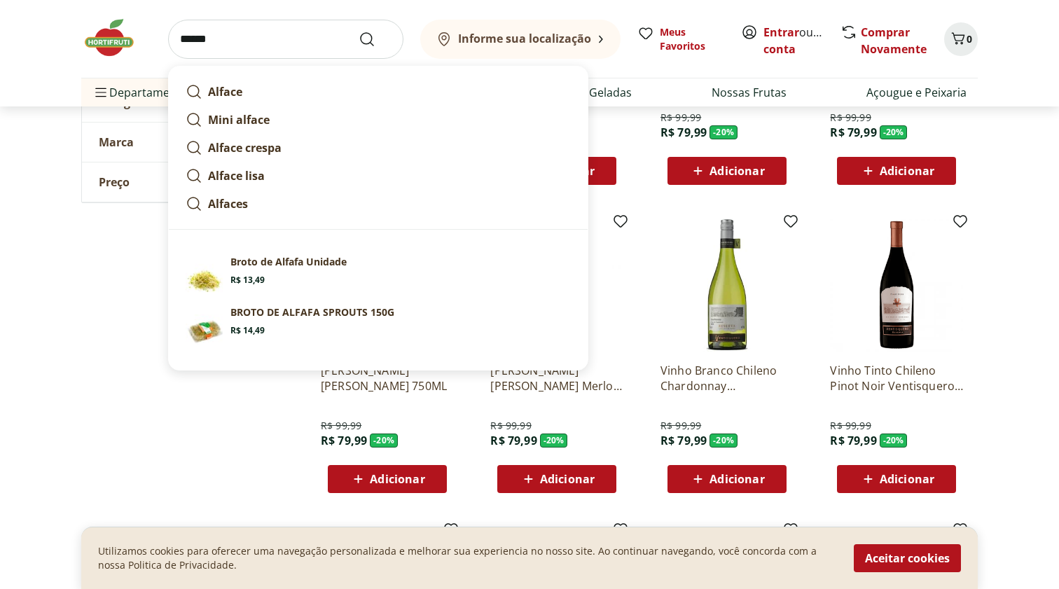
type input "******"
click at [375, 39] on button "Submit Search" at bounding box center [375, 39] width 34 height 17
